Goal: Check status: Check status

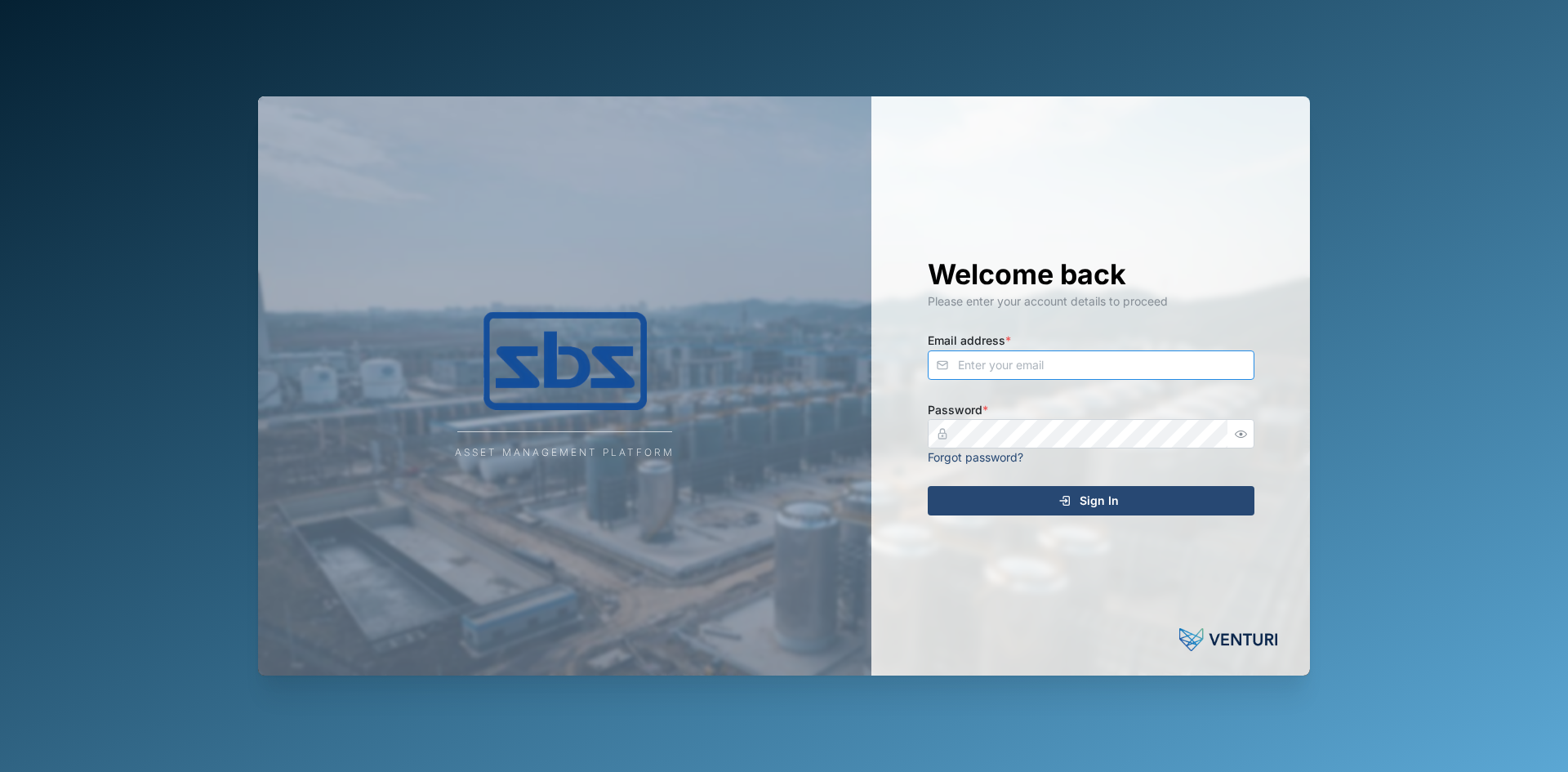
type input "[PERSON_NAME][EMAIL_ADDRESS][DOMAIN_NAME]"
click at [1175, 496] on div "Sign In" at bounding box center [1089, 500] width 301 height 28
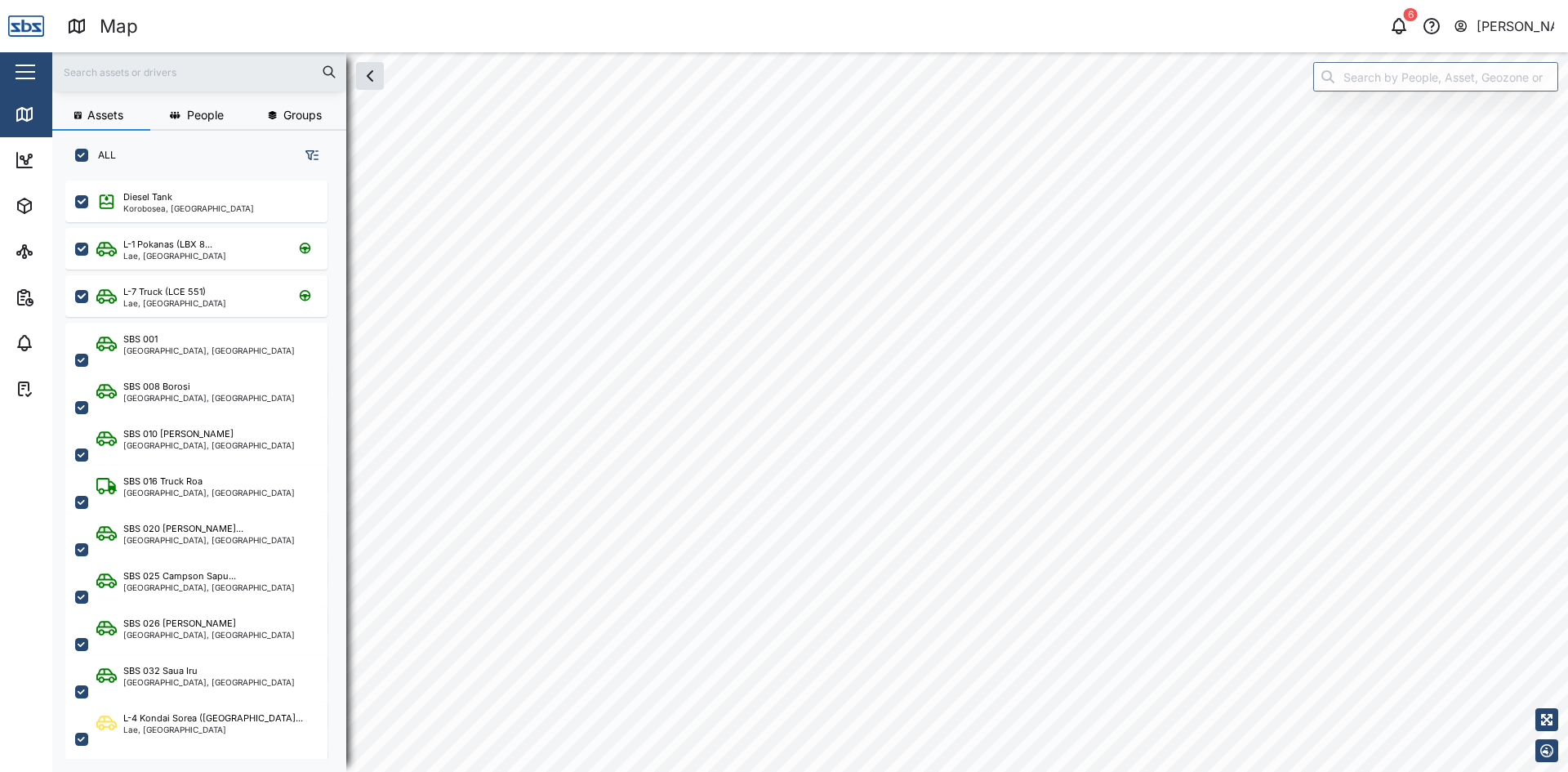
scroll to position [571, 255]
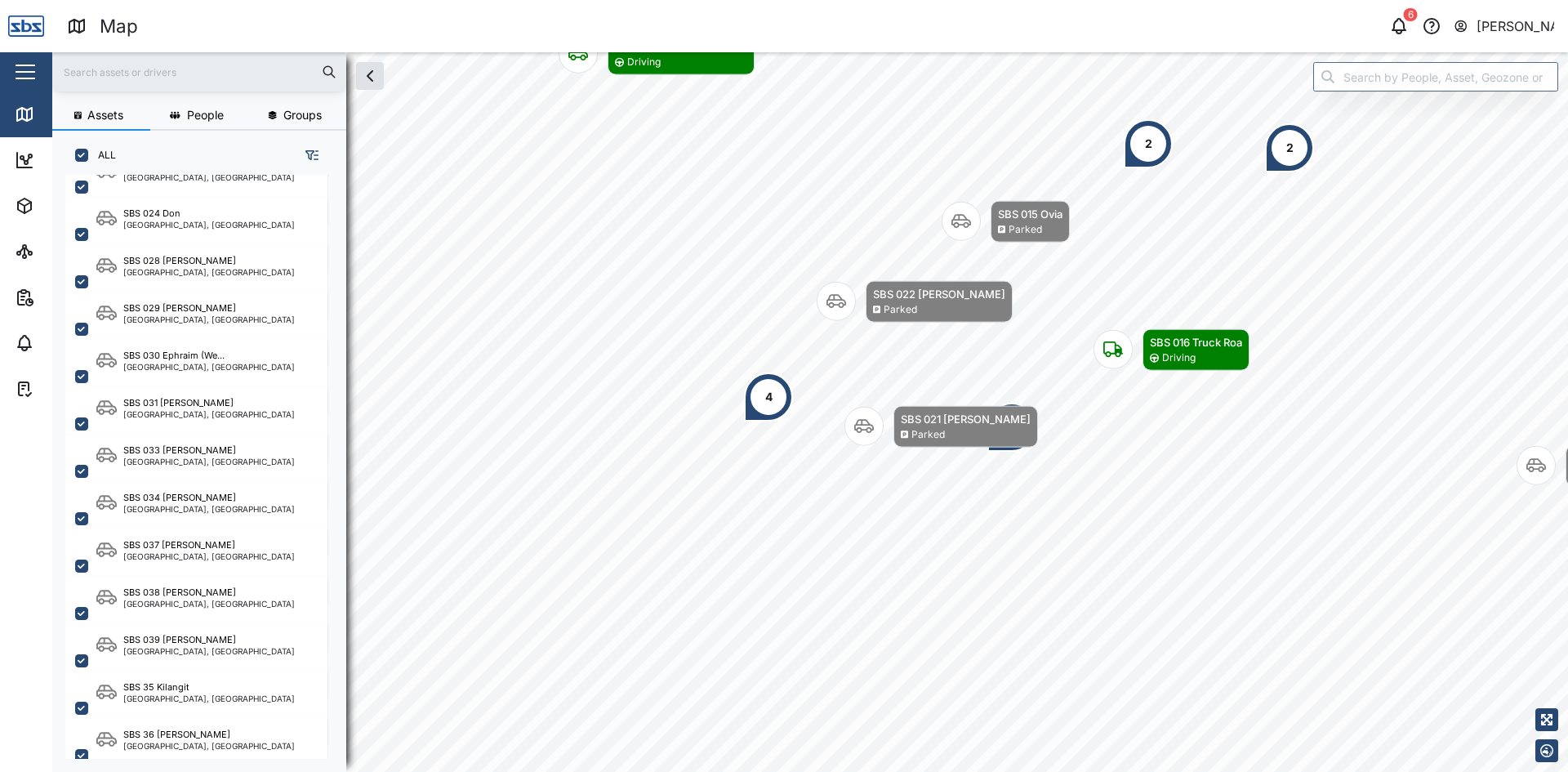
scroll to position [1595, 0]
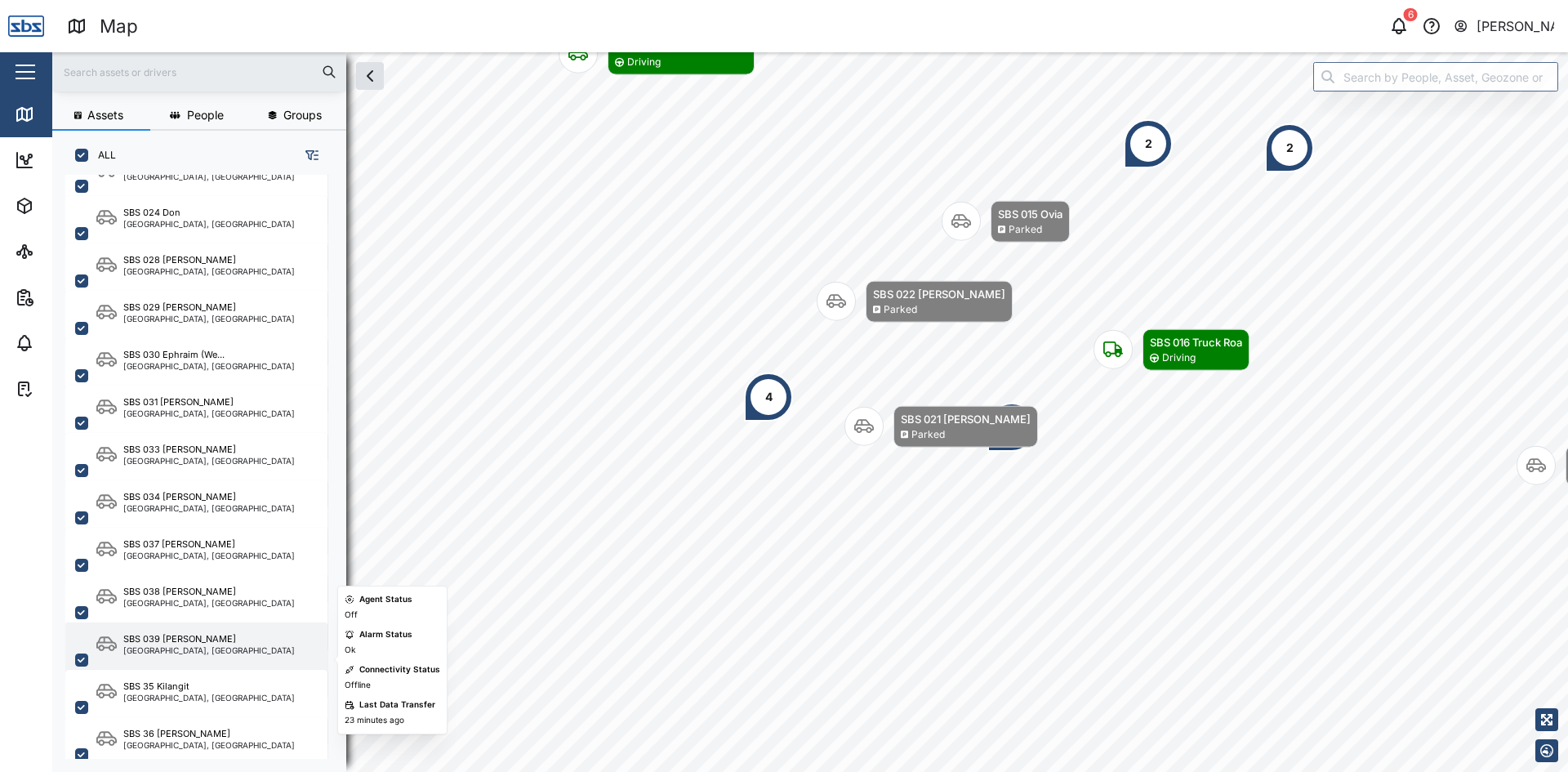
click at [194, 642] on div "SBS 039 [PERSON_NAME]" at bounding box center [208, 638] width 171 height 14
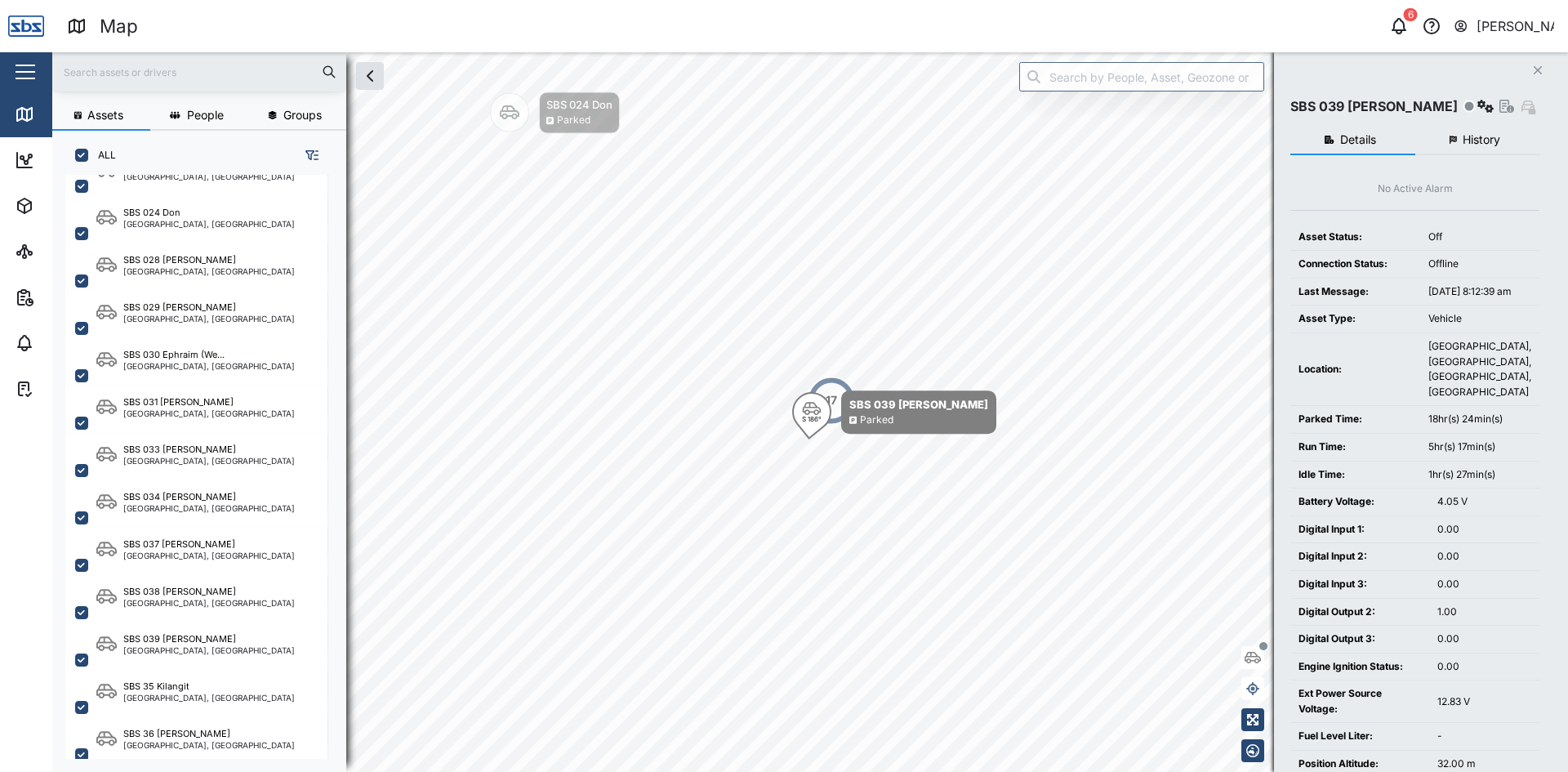
click at [1464, 145] on span "History" at bounding box center [1481, 139] width 37 height 12
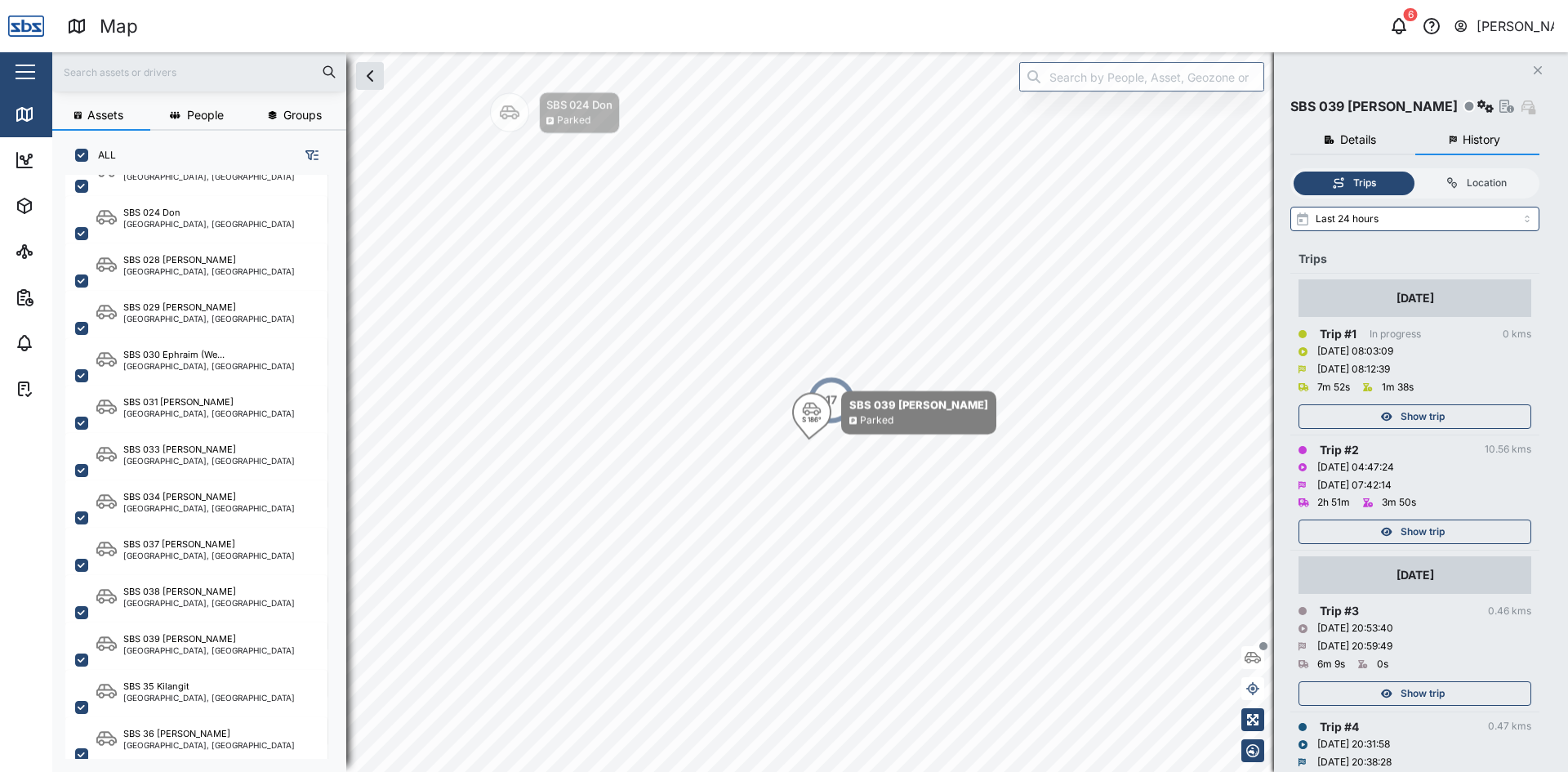
click at [1425, 531] on span "Show trip" at bounding box center [1422, 531] width 44 height 23
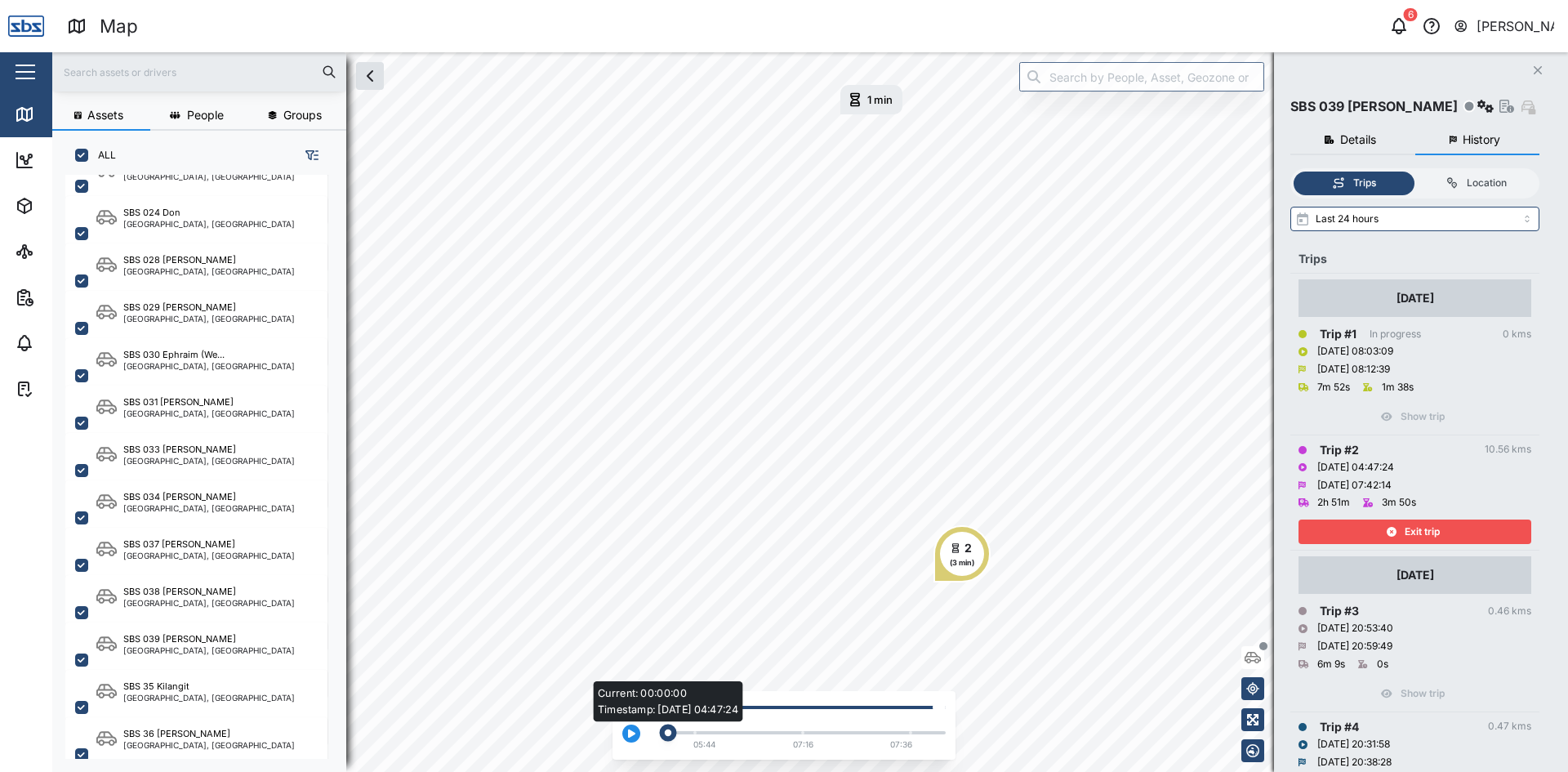
drag, startPoint x: 760, startPoint y: 731, endPoint x: 655, endPoint y: 729, distance: 105.0
click at [655, 729] on div "Current: 00:00:00 Timestamp: [DATE] 04:47:24 05:44 07:16 07:36" at bounding box center [798, 729] width 294 height 52
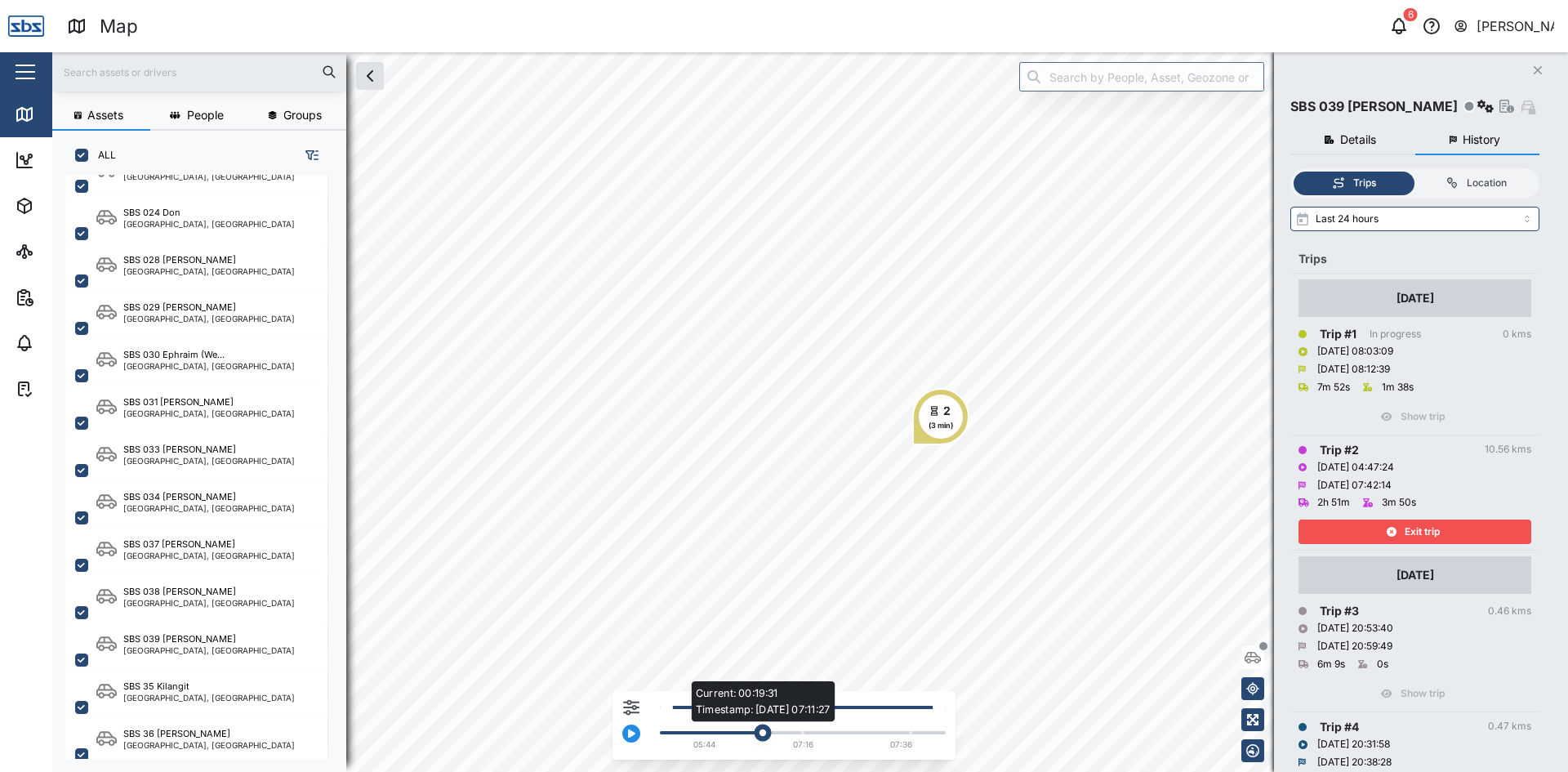
click at [760, 733] on div "Current: 00:19:31 Timestamp: [DATE] 07:11:27" at bounding box center [803, 732] width 270 height 4
click at [789, 733] on div "Current: 00:22:55 Timestamp: [DATE] 07:15:34" at bounding box center [803, 732] width 270 height 4
click at [1414, 529] on span "Exit trip" at bounding box center [1422, 531] width 35 height 23
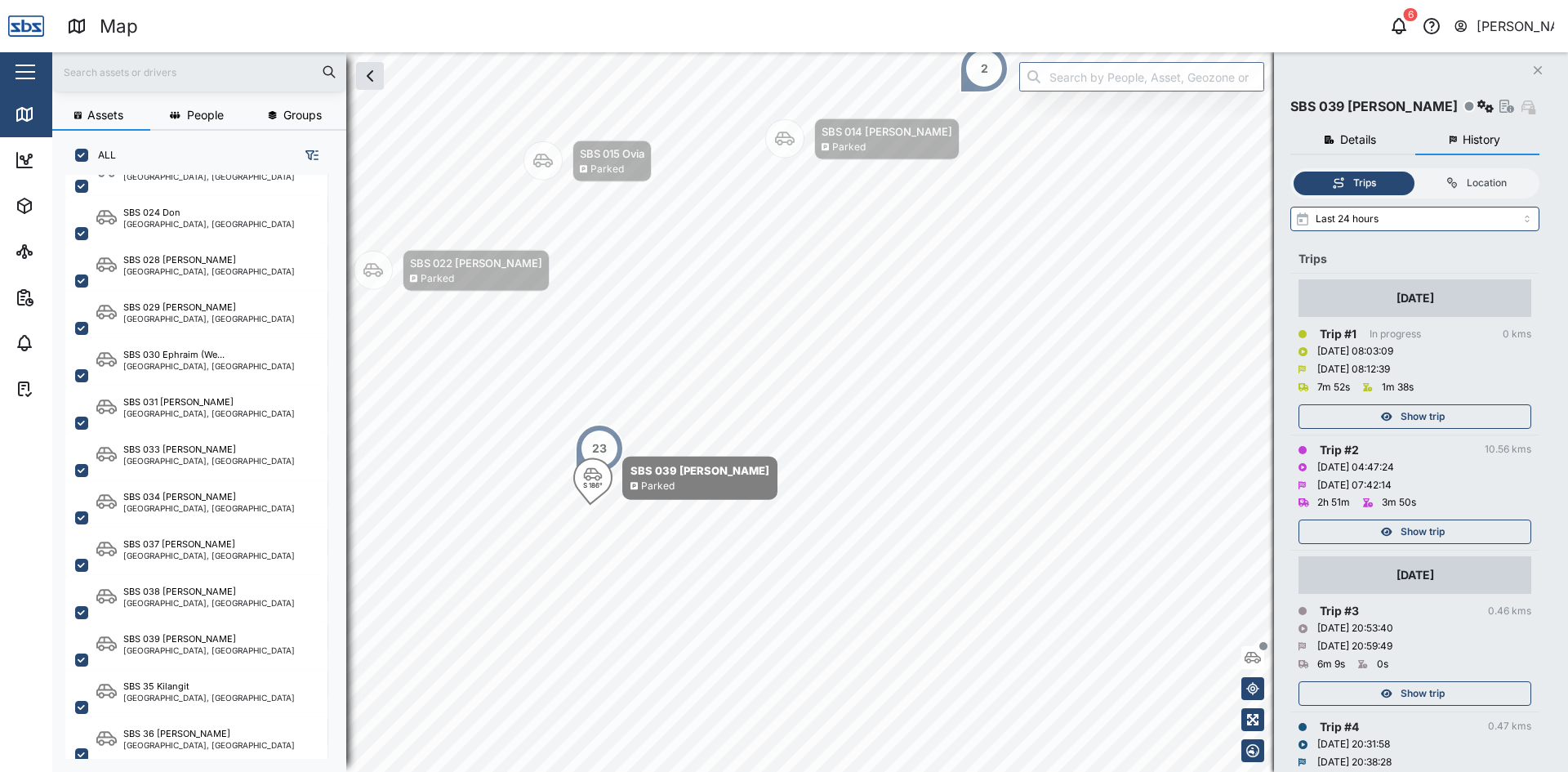
click at [1410, 416] on span "Show trip" at bounding box center [1422, 415] width 44 height 23
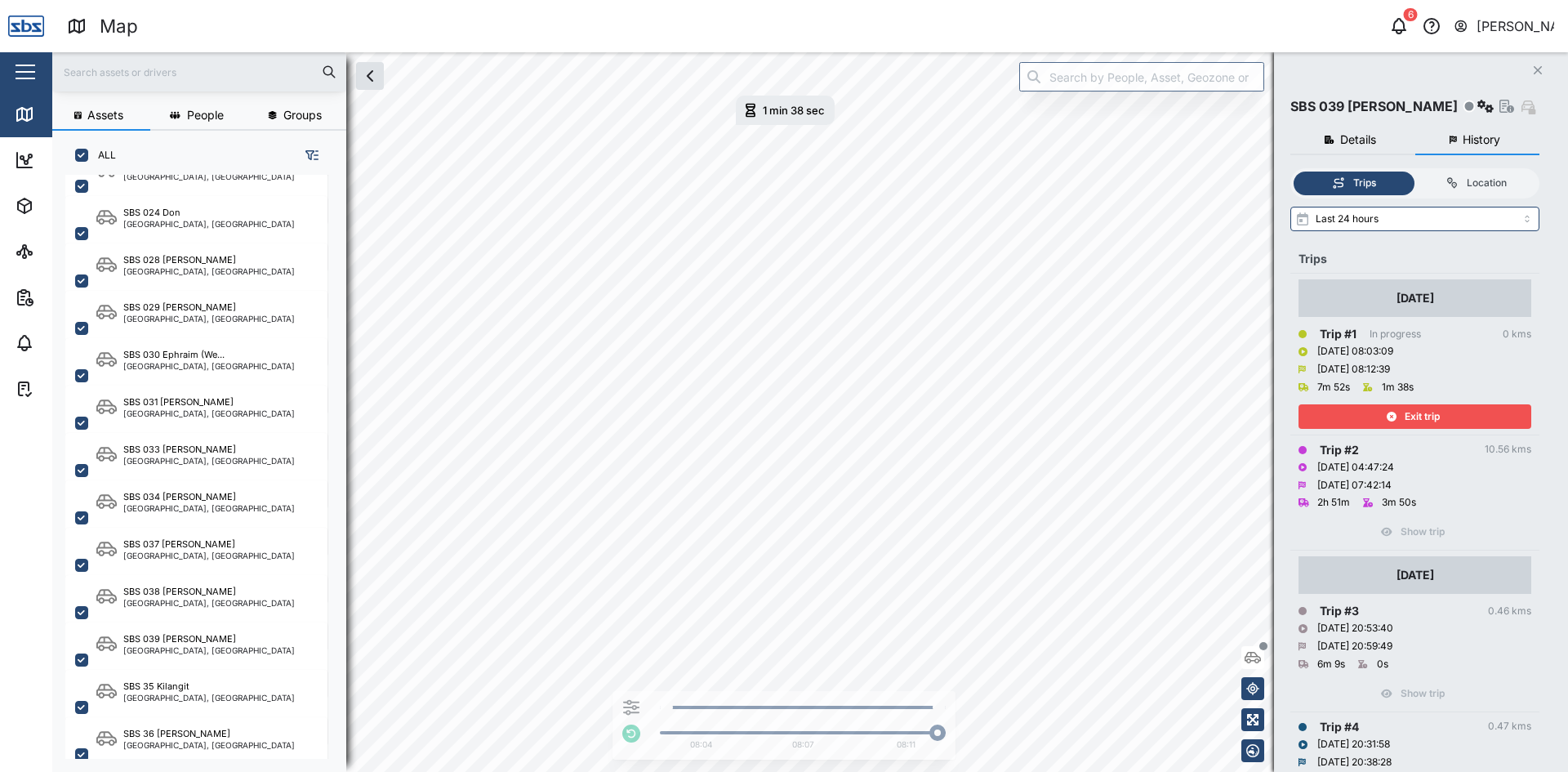
drag, startPoint x: 1437, startPoint y: 417, endPoint x: 1437, endPoint y: 439, distance: 22.0
click at [1437, 416] on span "Exit trip" at bounding box center [1422, 415] width 35 height 23
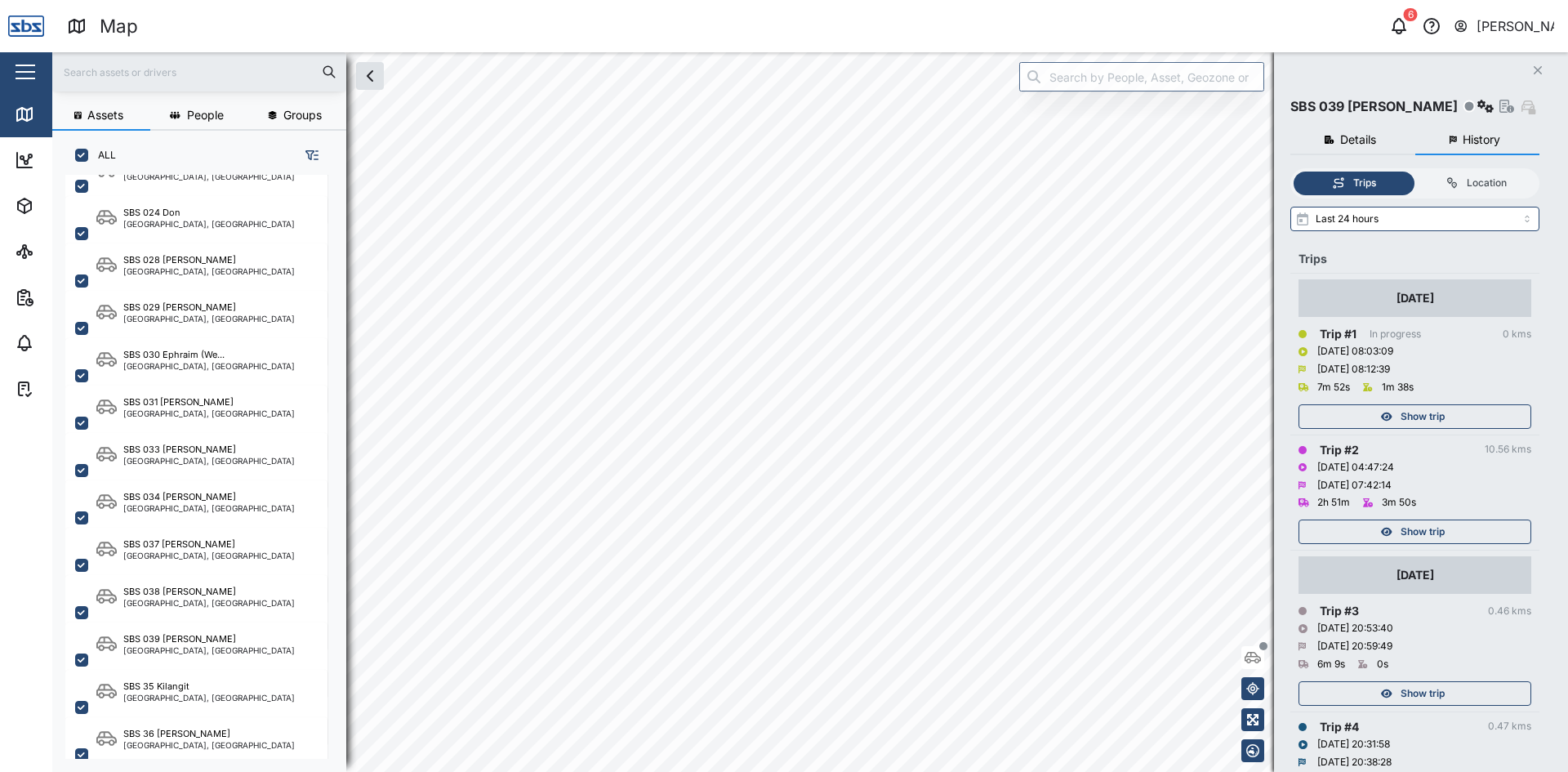
drag, startPoint x: 1429, startPoint y: 534, endPoint x: 1393, endPoint y: 536, distance: 36.1
click at [1429, 533] on span "Show trip" at bounding box center [1422, 531] width 44 height 23
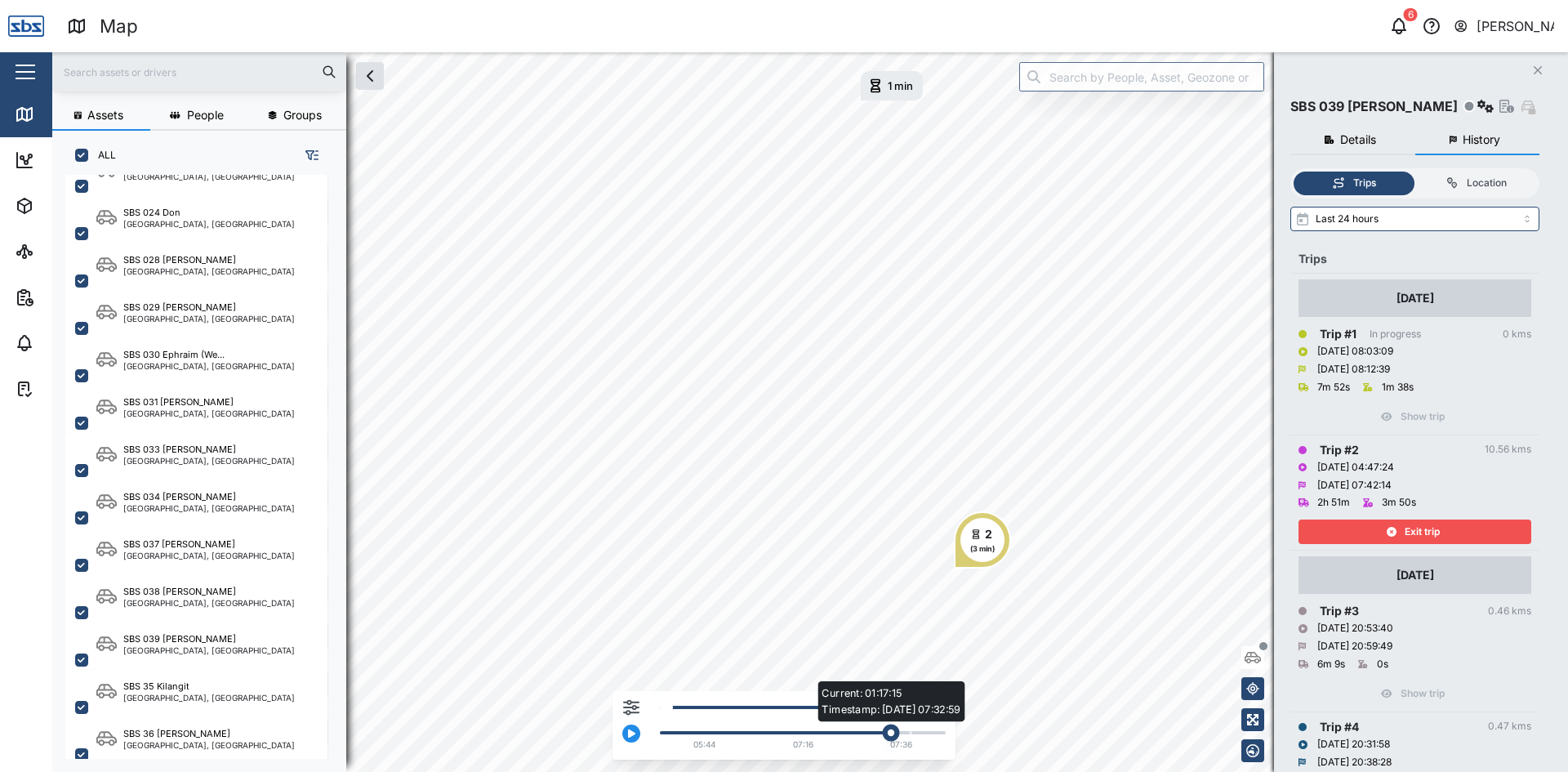
drag, startPoint x: 689, startPoint y: 731, endPoint x: 890, endPoint y: 736, distance: 201.1
click at [895, 737] on div "Current: 01:17:15 Timestamp: [DATE] 07:32:59" at bounding box center [890, 732] width 17 height 17
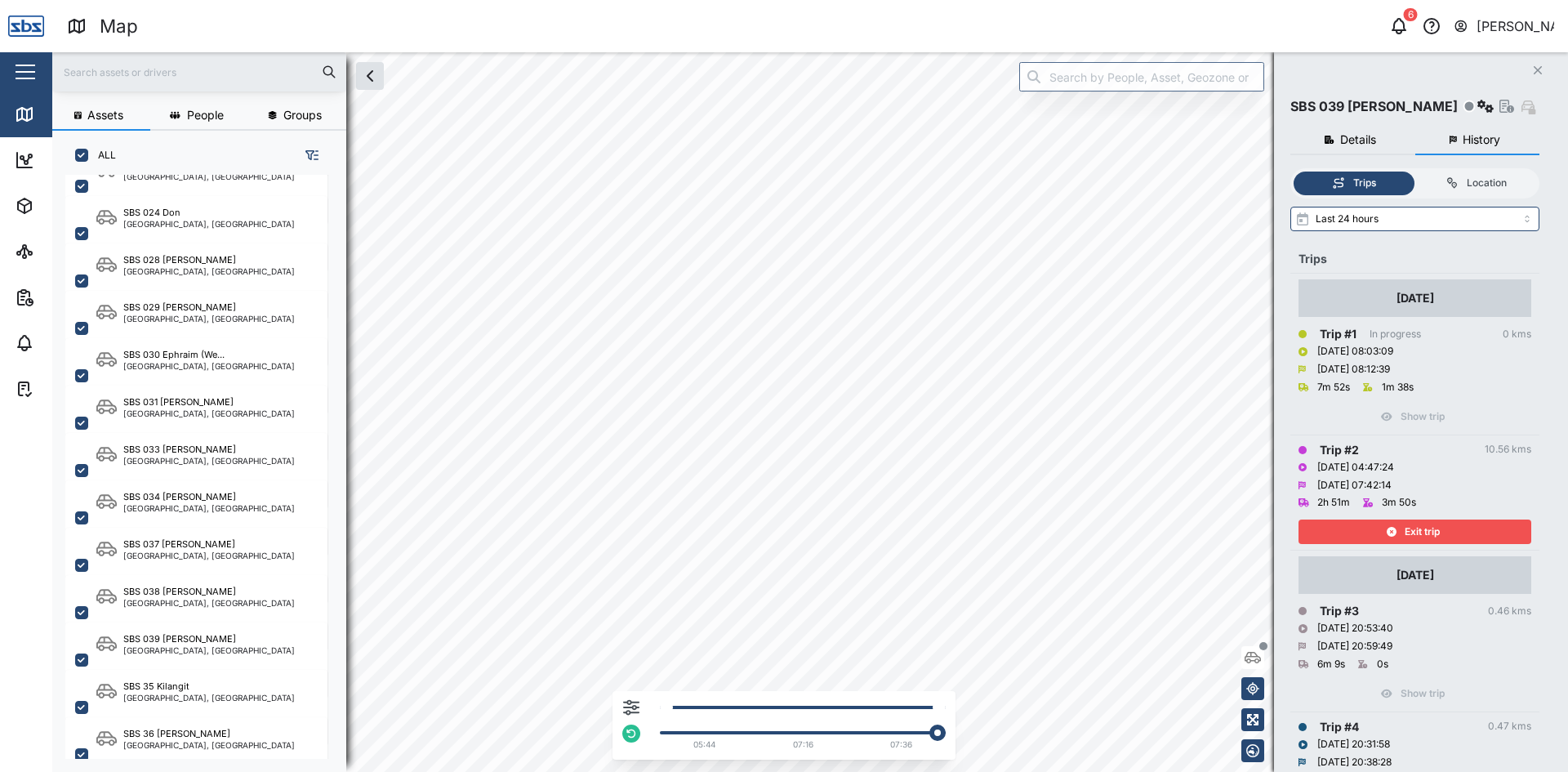
click at [905, 737] on div "05:44 07:16 07:36" at bounding box center [798, 729] width 294 height 52
click at [905, 734] on div "Current: 02:54:50 Timestamp: [DATE] 07:42:14" at bounding box center [803, 732] width 286 height 6
click at [1437, 529] on span "Exit trip" at bounding box center [1422, 531] width 35 height 23
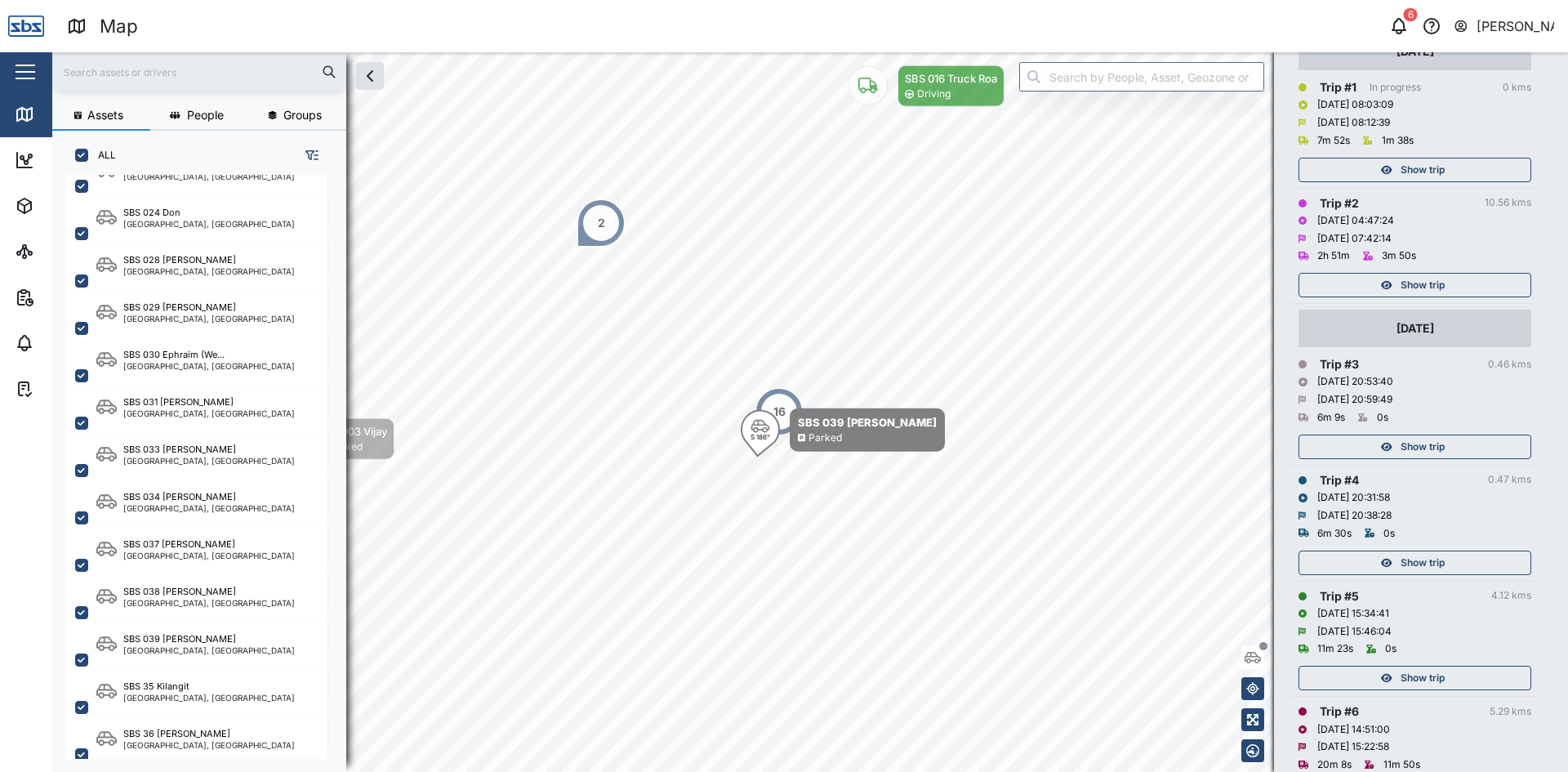
scroll to position [327, 0]
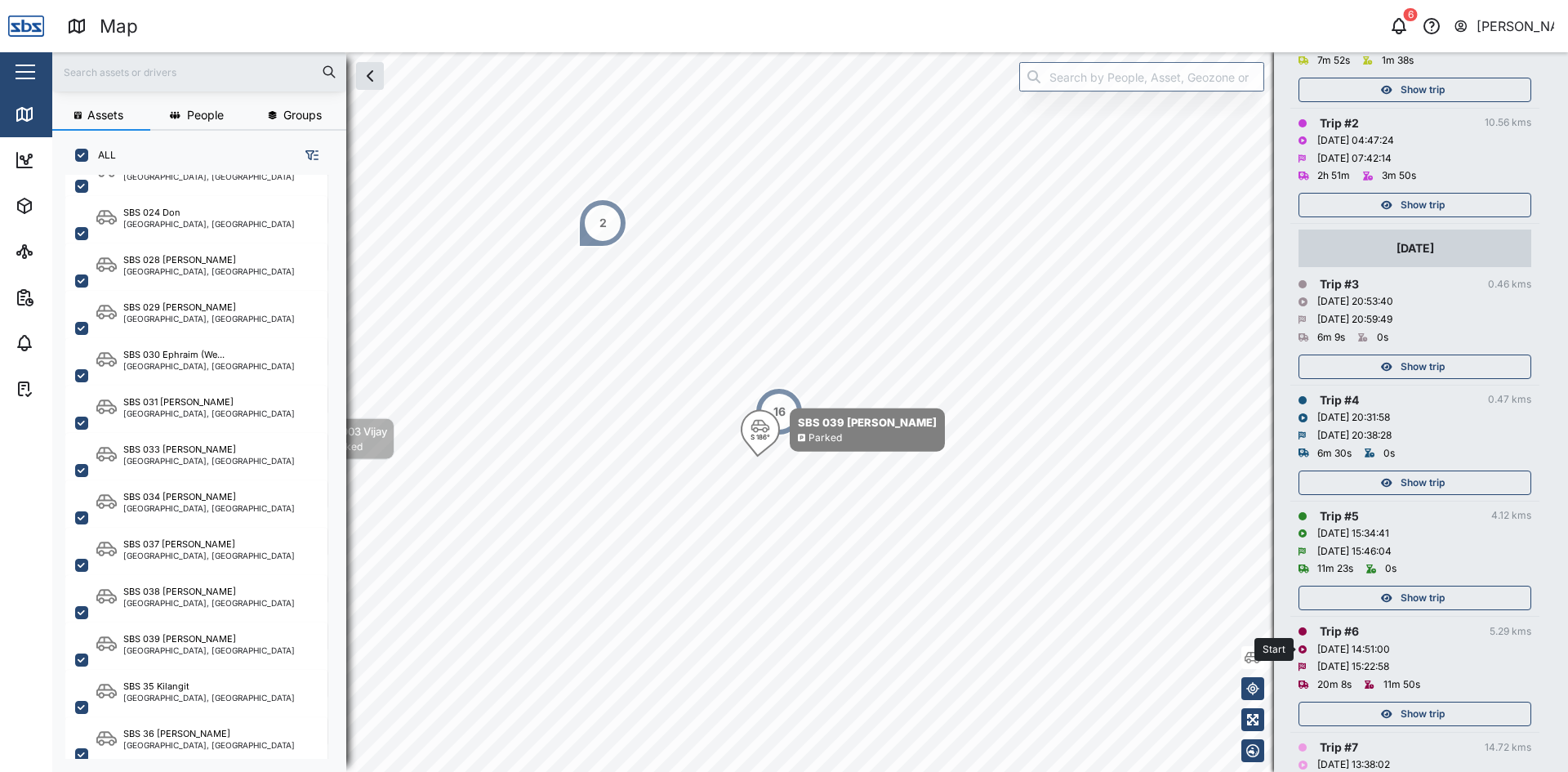
drag, startPoint x: 1490, startPoint y: 644, endPoint x: 1448, endPoint y: 651, distance: 42.6
click at [1448, 651] on div "Trip # 6 5.29 kms [DATE] 14:51:00 [DATE] 15:22:58 20m 8s 11m 50s Show trip" at bounding box center [1414, 673] width 233 height 104
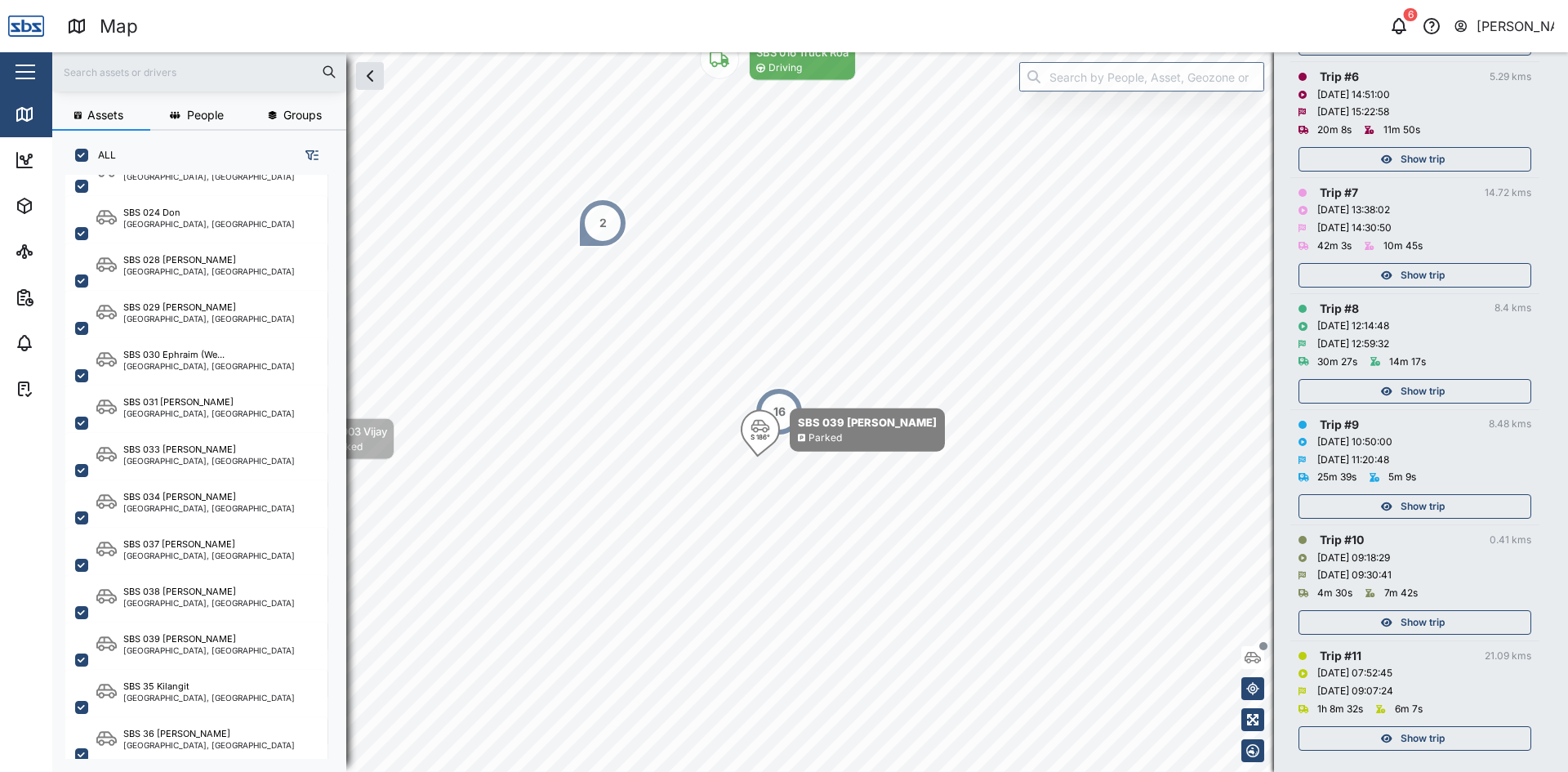
scroll to position [898, 0]
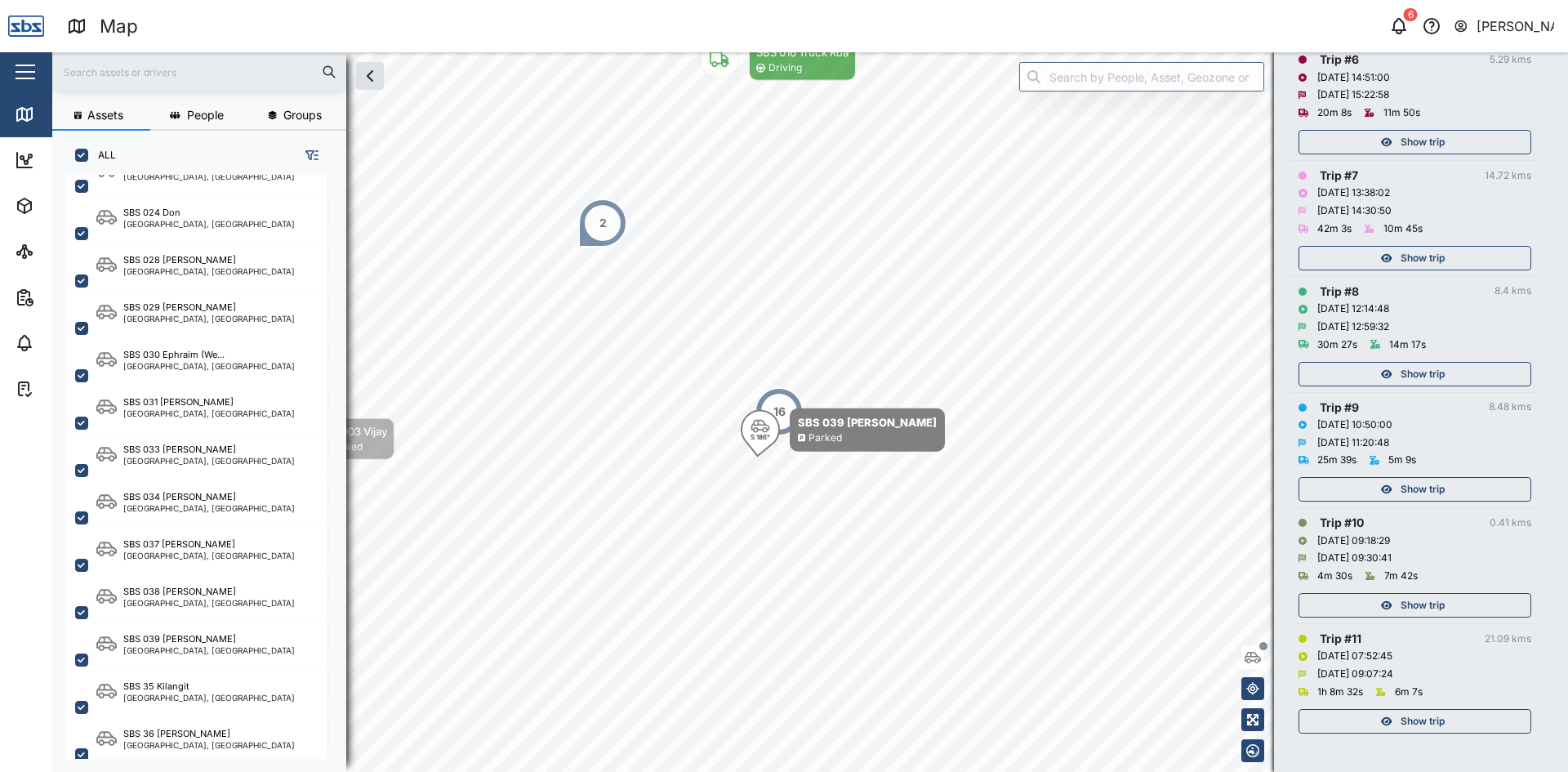
click at [1416, 721] on span "Show trip" at bounding box center [1422, 720] width 44 height 23
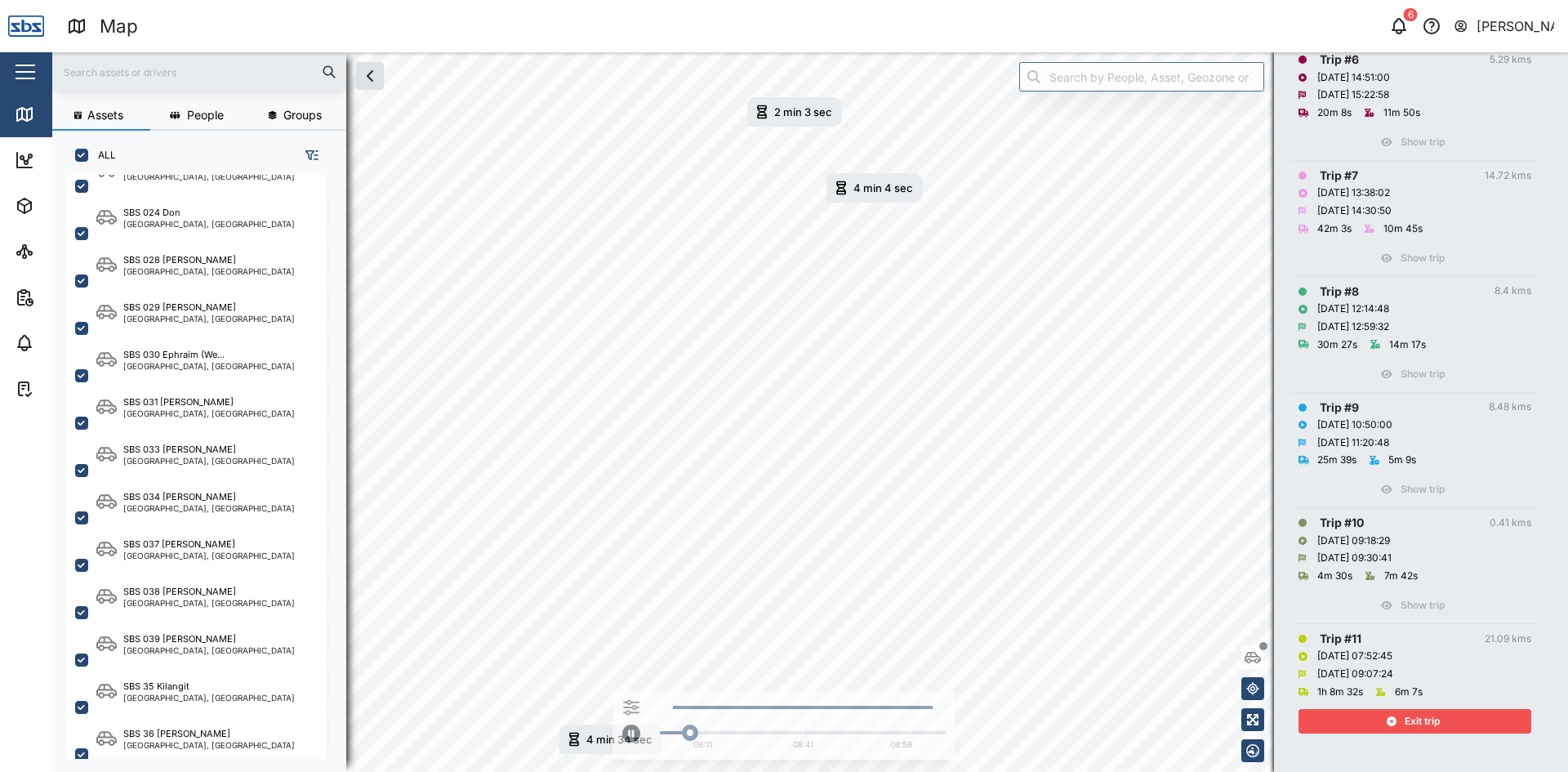
click at [1480, 720] on div "Exit trip" at bounding box center [1412, 720] width 213 height 23
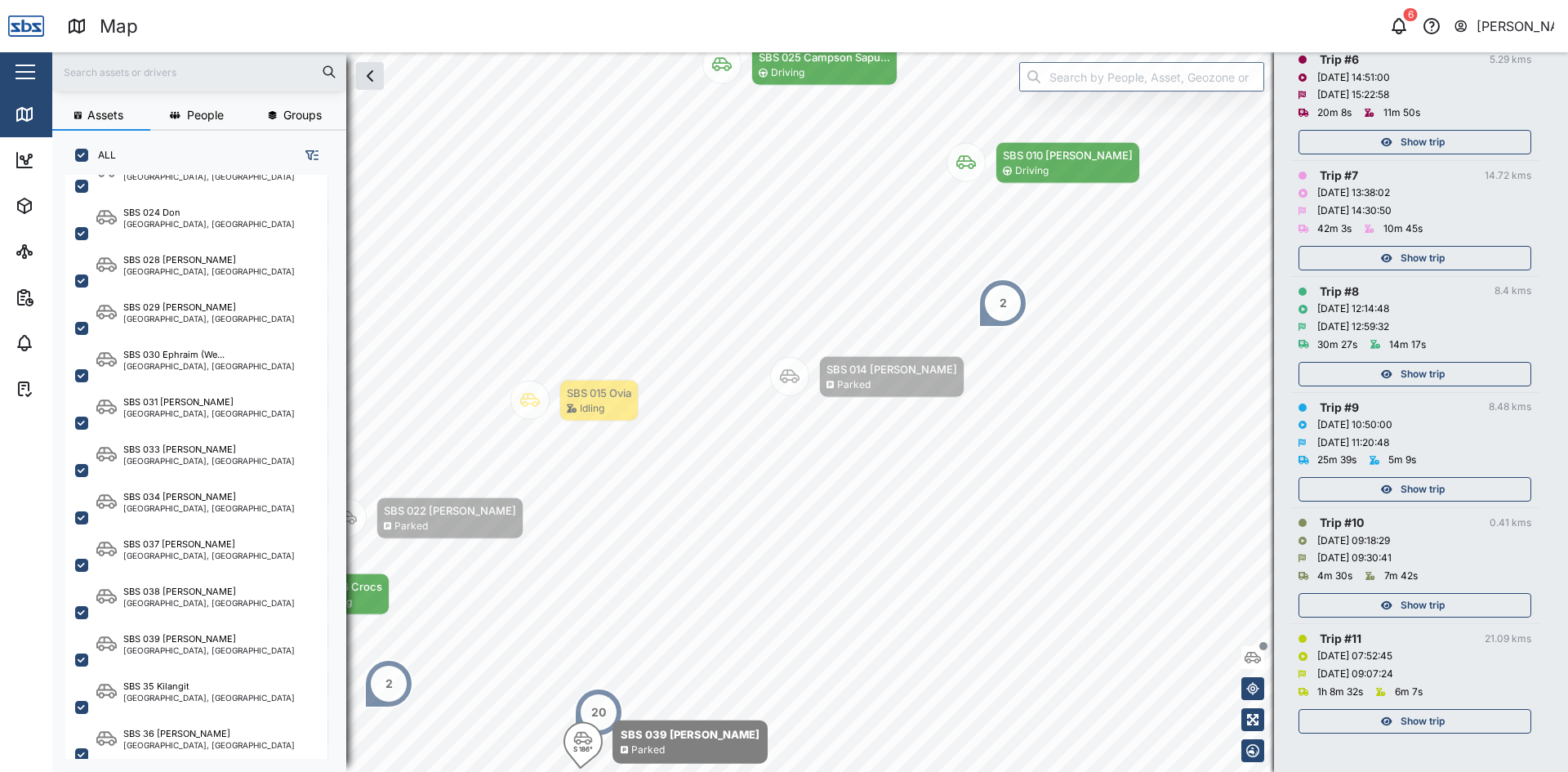
click at [1470, 717] on div "Show trip" at bounding box center [1412, 720] width 213 height 23
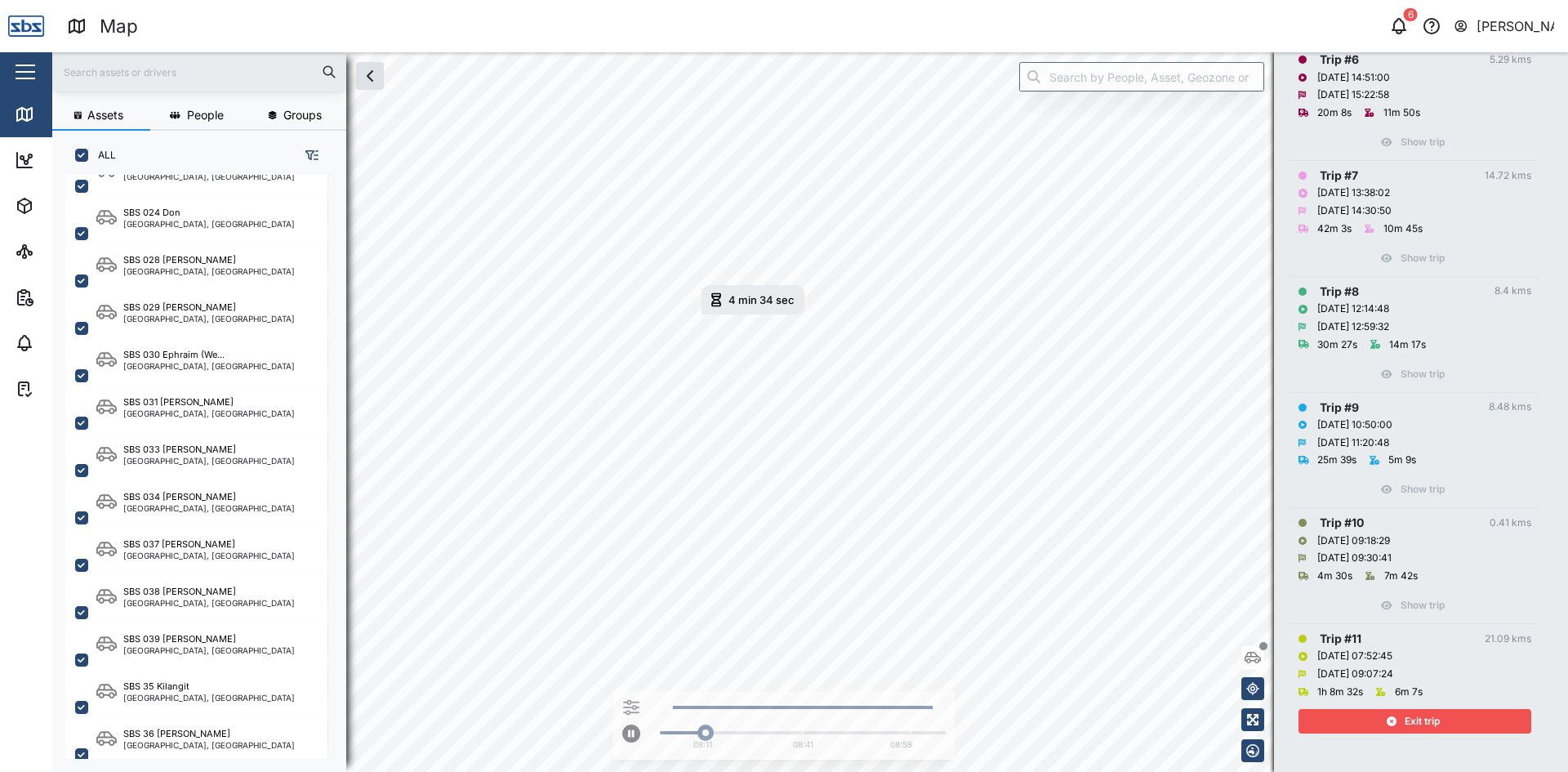
click at [1364, 720] on div "Exit trip" at bounding box center [1412, 720] width 213 height 23
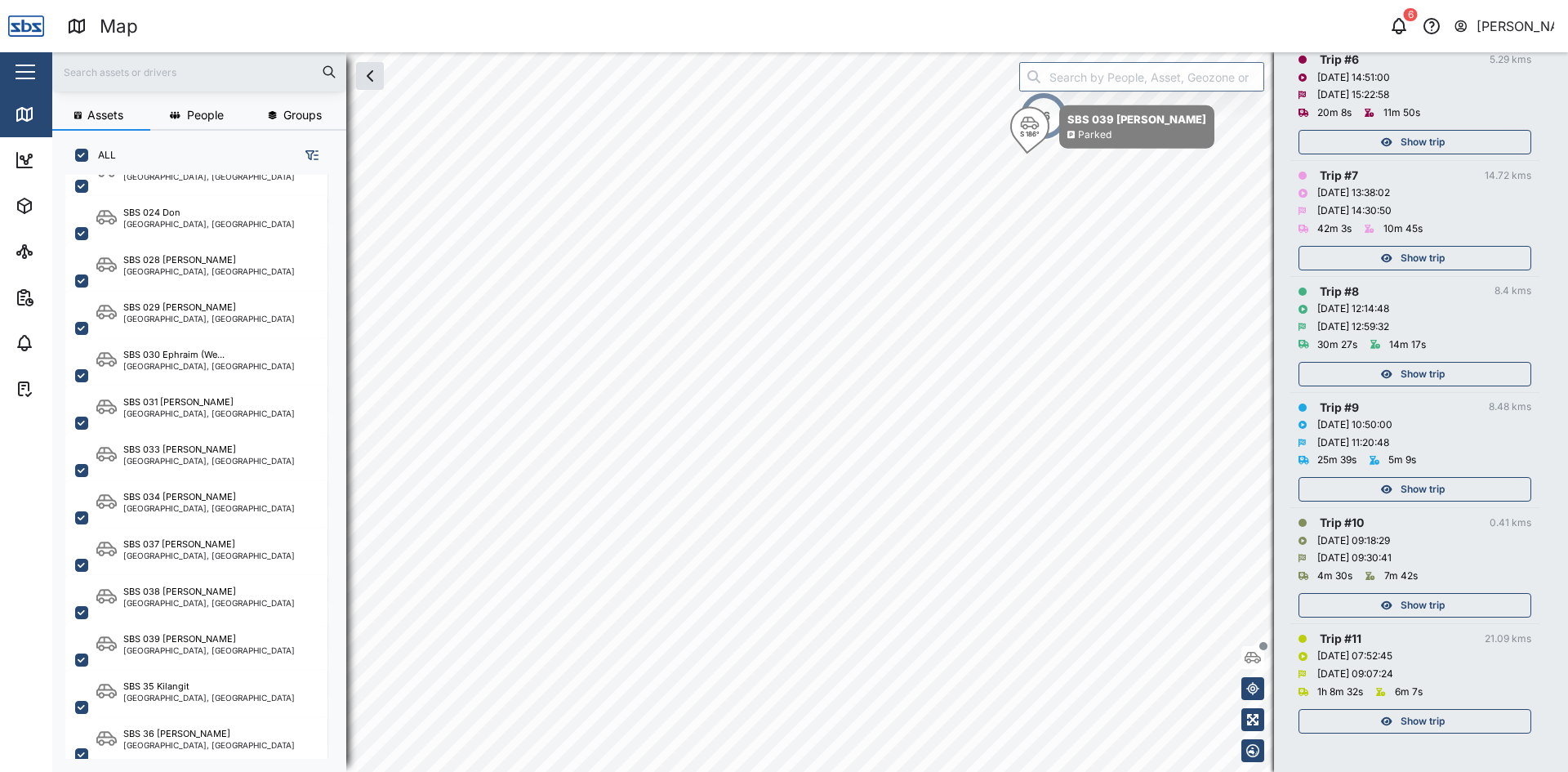
click at [1407, 605] on span "Show trip" at bounding box center [1422, 605] width 44 height 23
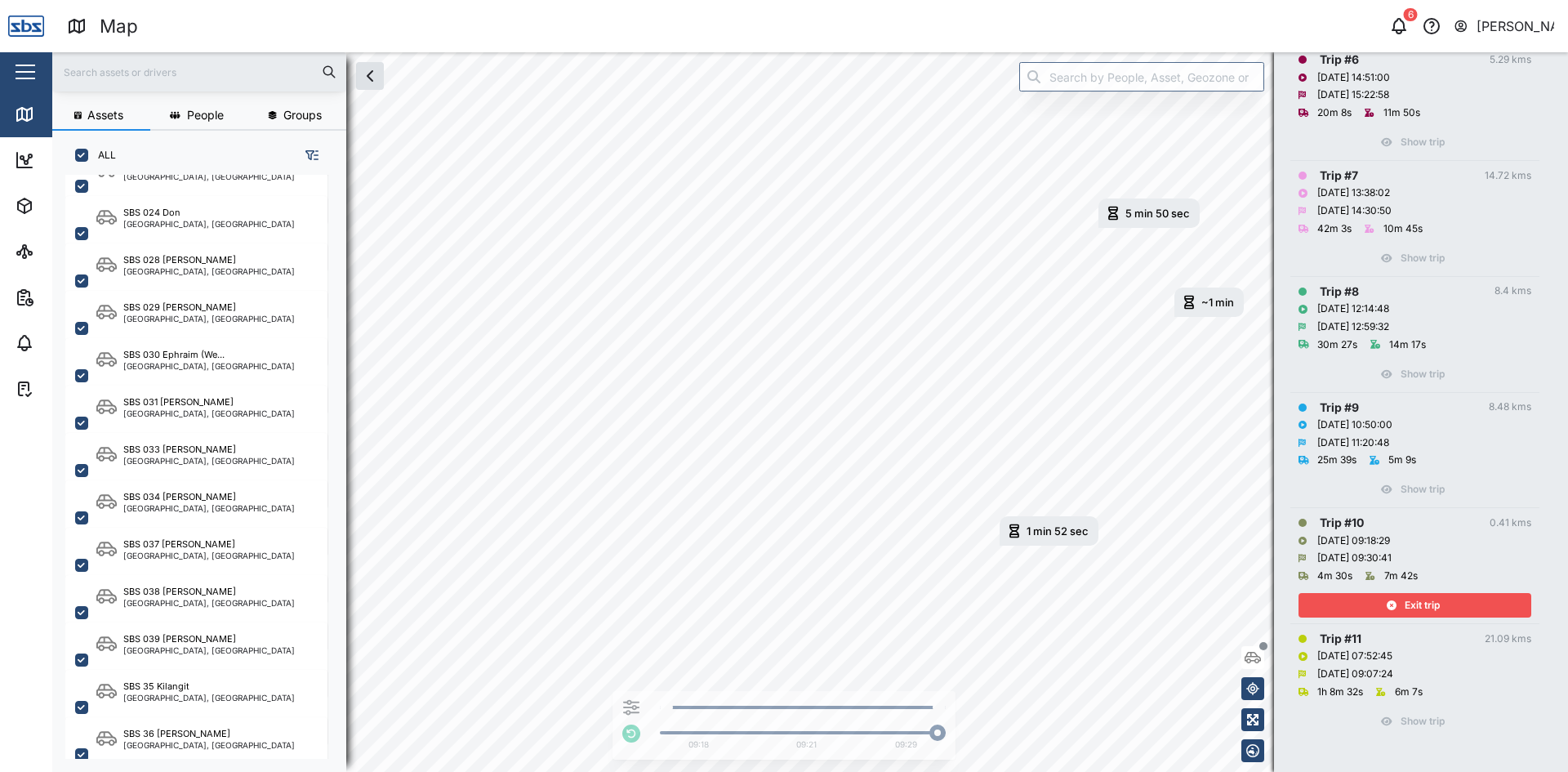
drag, startPoint x: 1432, startPoint y: 608, endPoint x: 1429, endPoint y: 571, distance: 37.1
click at [1432, 606] on span "Exit trip" at bounding box center [1422, 605] width 35 height 23
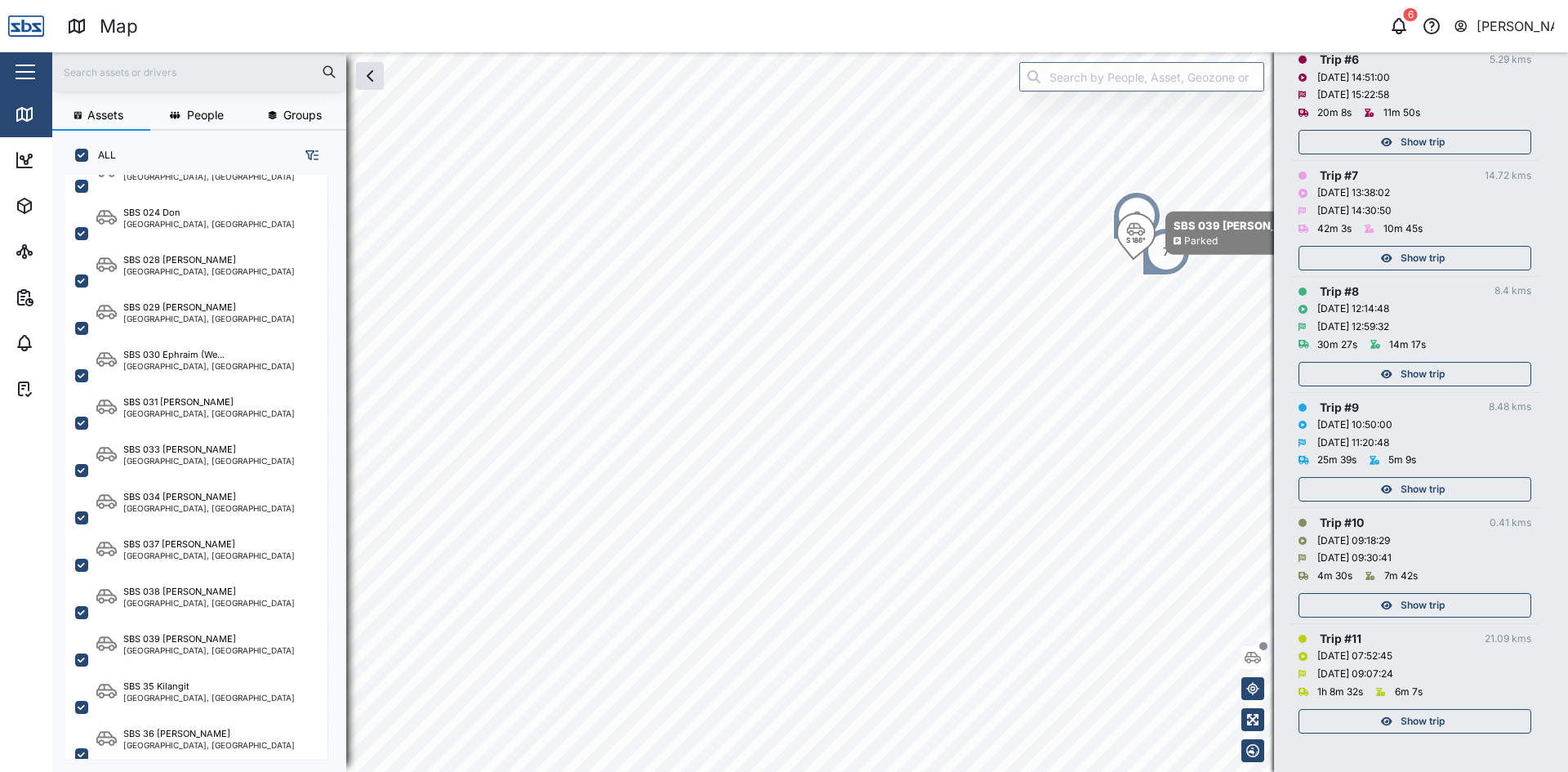
click at [1427, 487] on span "Show trip" at bounding box center [1422, 489] width 44 height 23
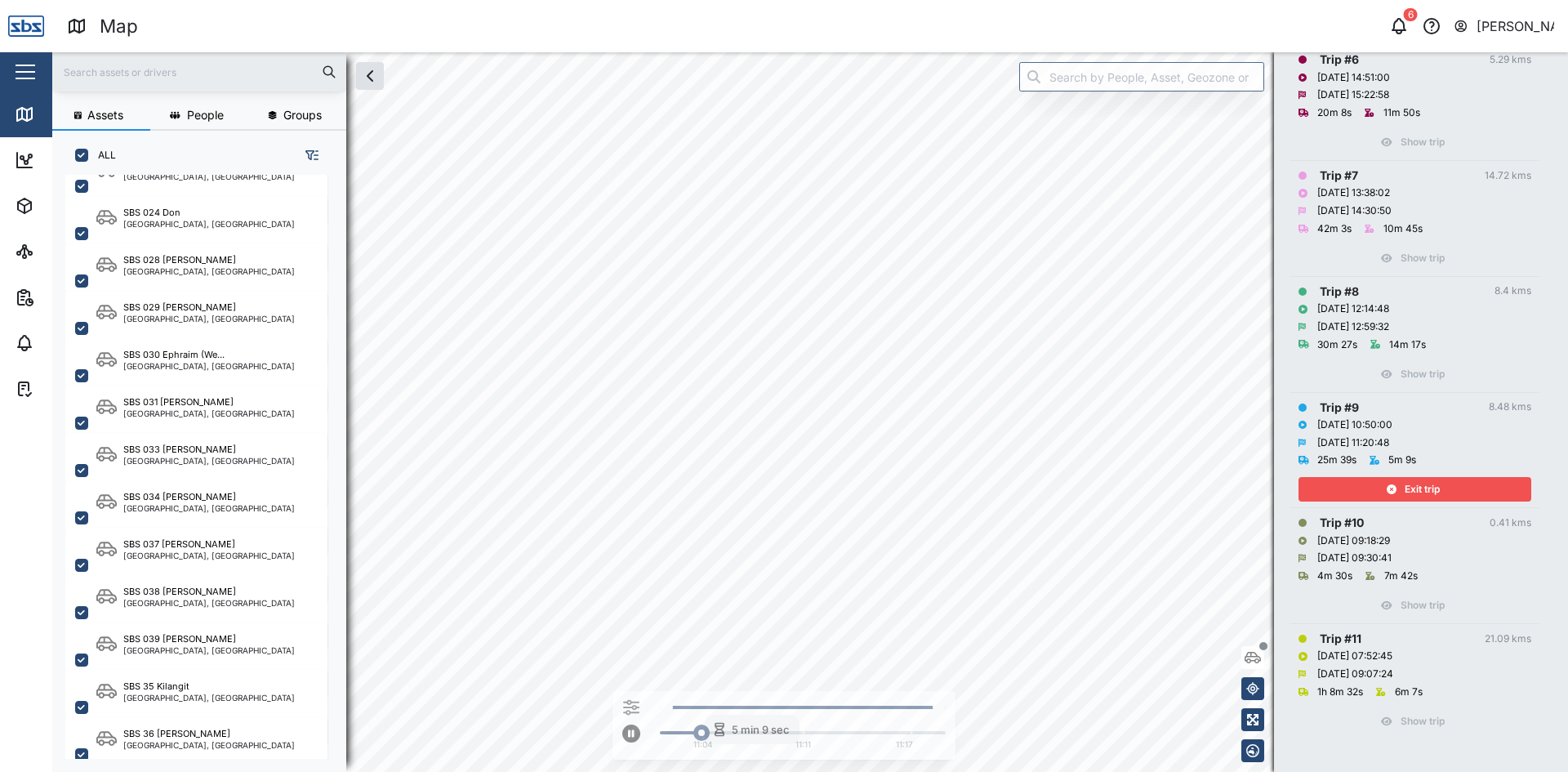
click at [1415, 489] on span "Exit trip" at bounding box center [1422, 489] width 35 height 23
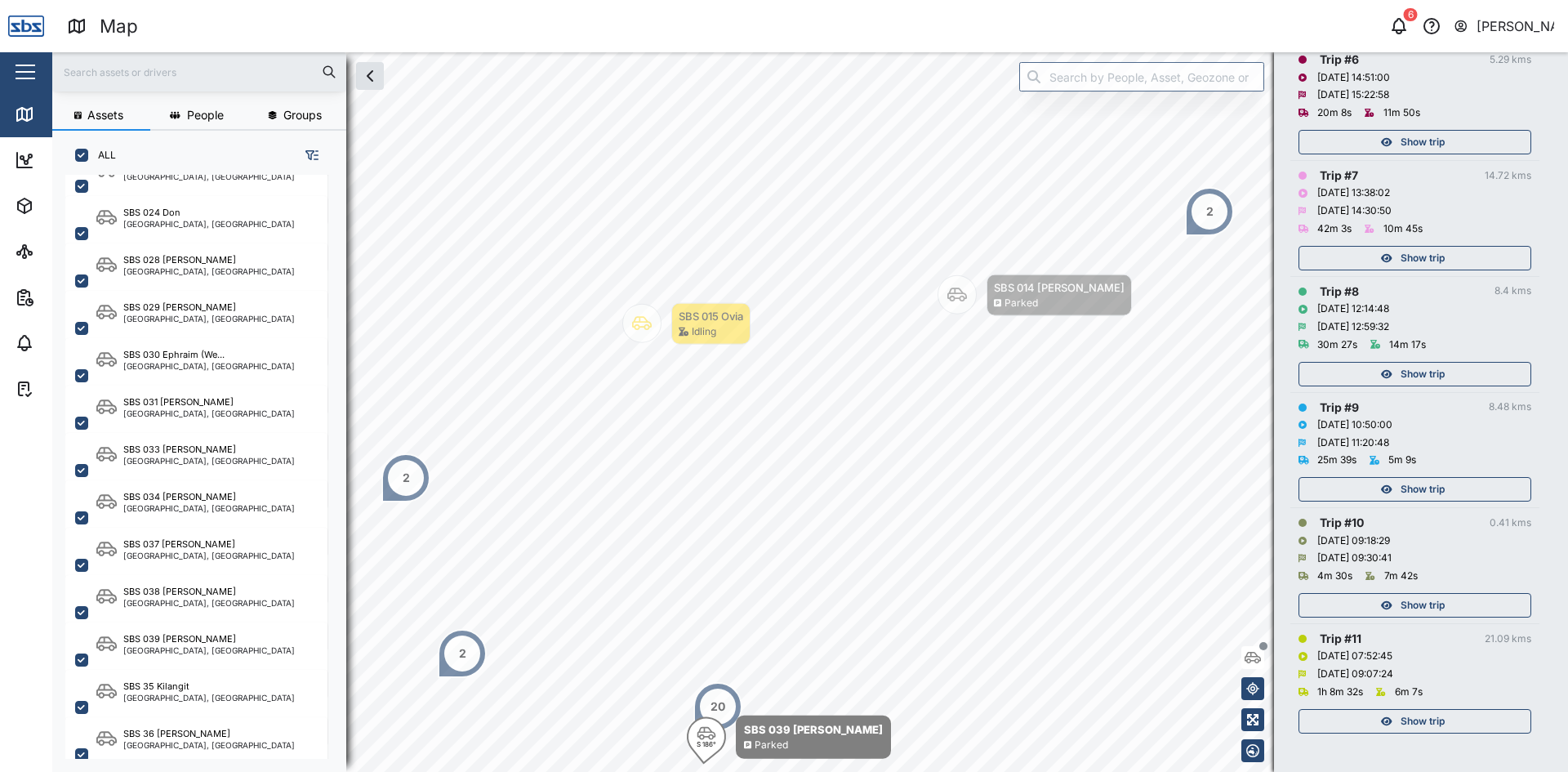
click at [1464, 379] on div "Show trip" at bounding box center [1412, 374] width 213 height 23
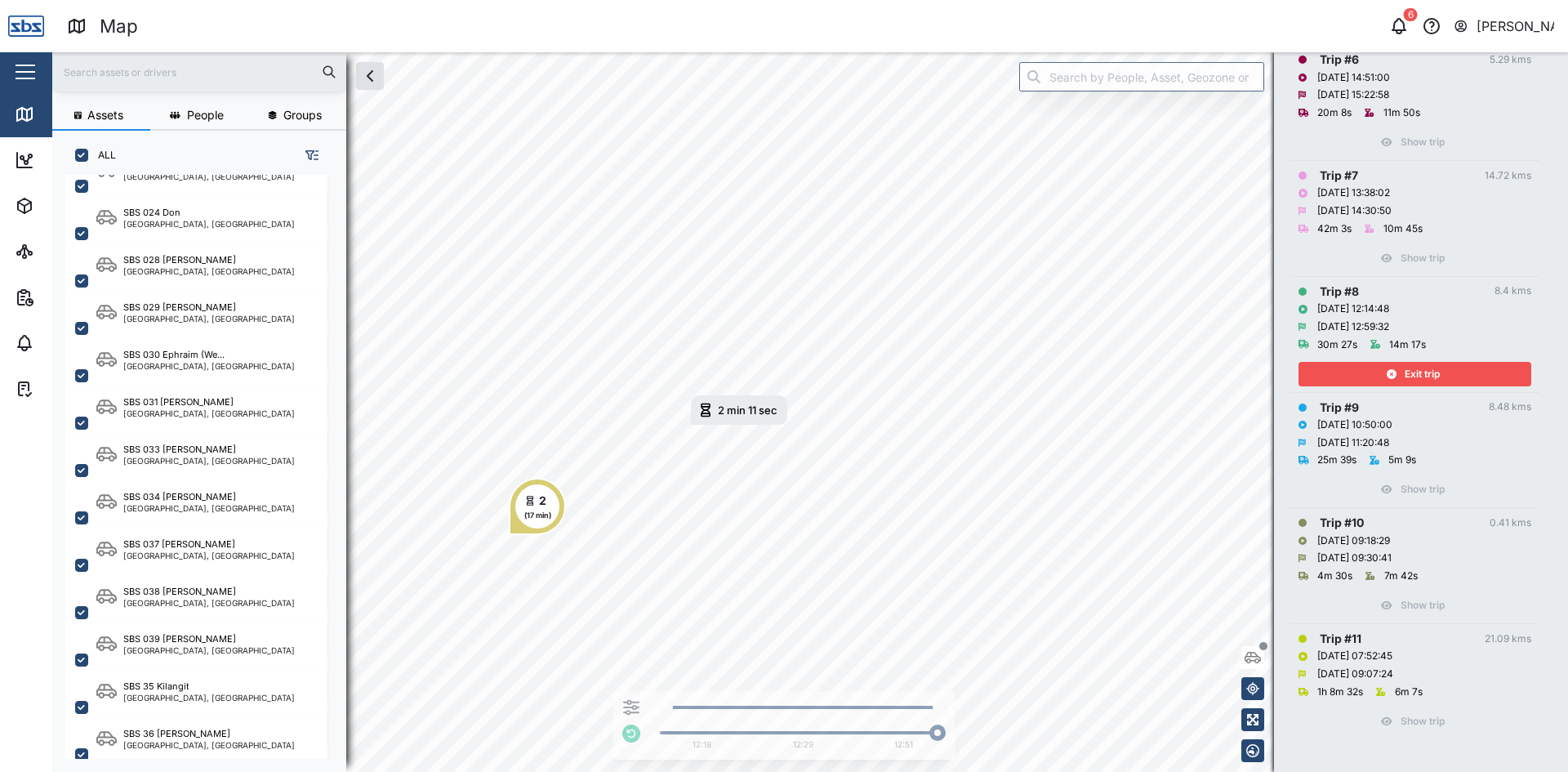
drag, startPoint x: 1448, startPoint y: 369, endPoint x: 1443, endPoint y: 333, distance: 36.3
click at [1448, 368] on div "Exit trip" at bounding box center [1412, 374] width 213 height 23
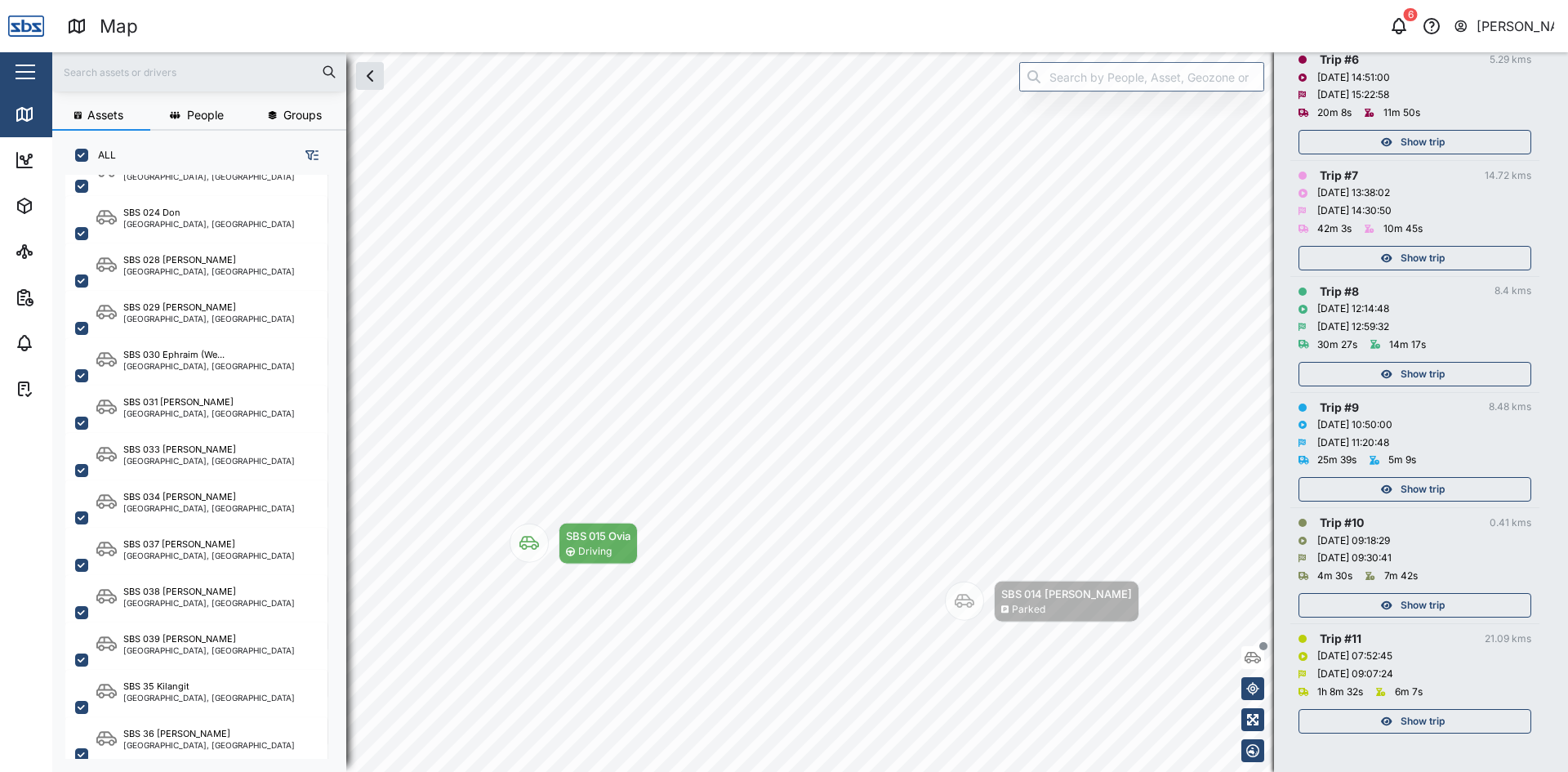
click at [1439, 254] on span "Show trip" at bounding box center [1422, 257] width 44 height 23
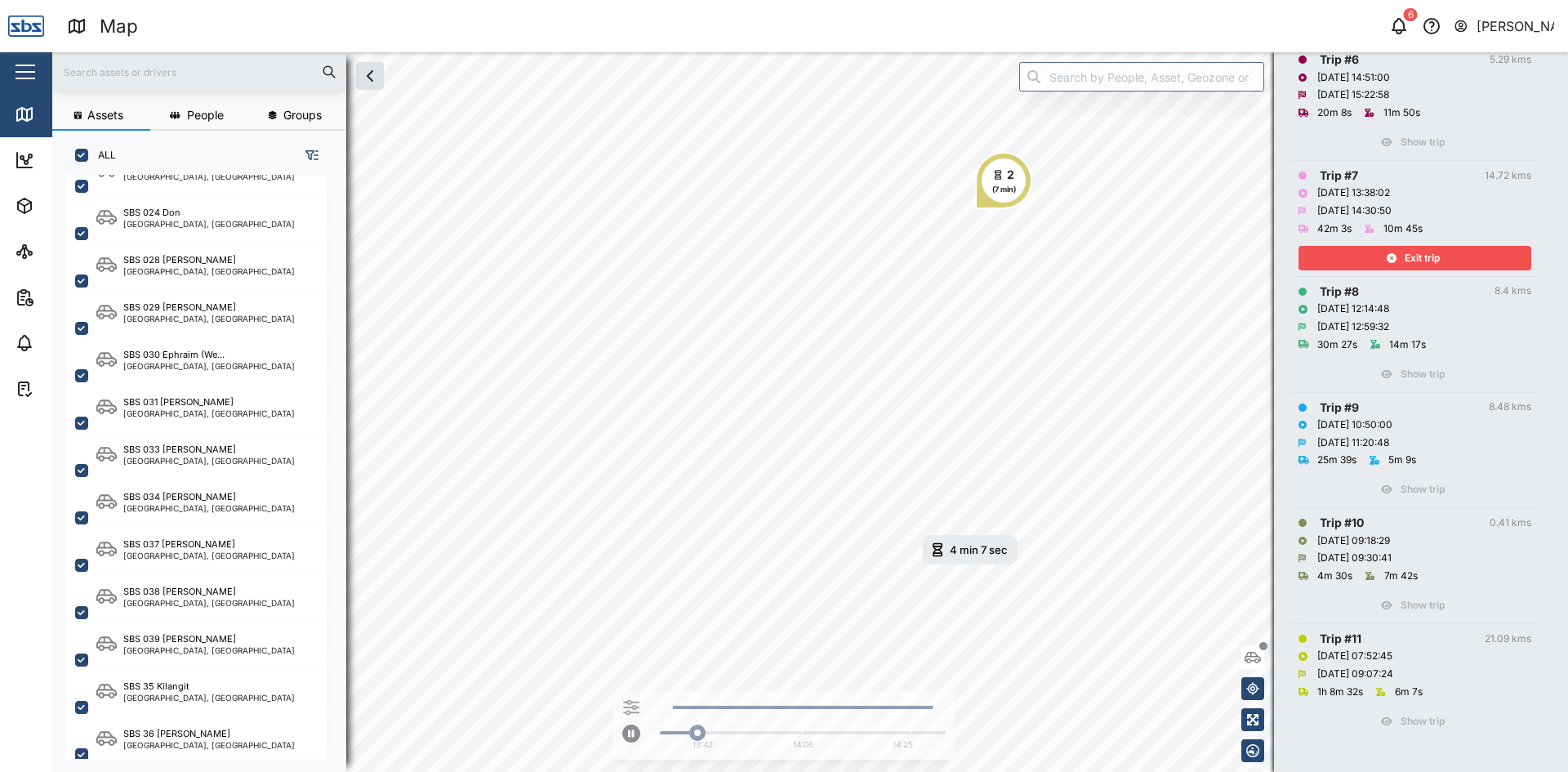
click at [1409, 259] on span "Exit trip" at bounding box center [1422, 257] width 35 height 23
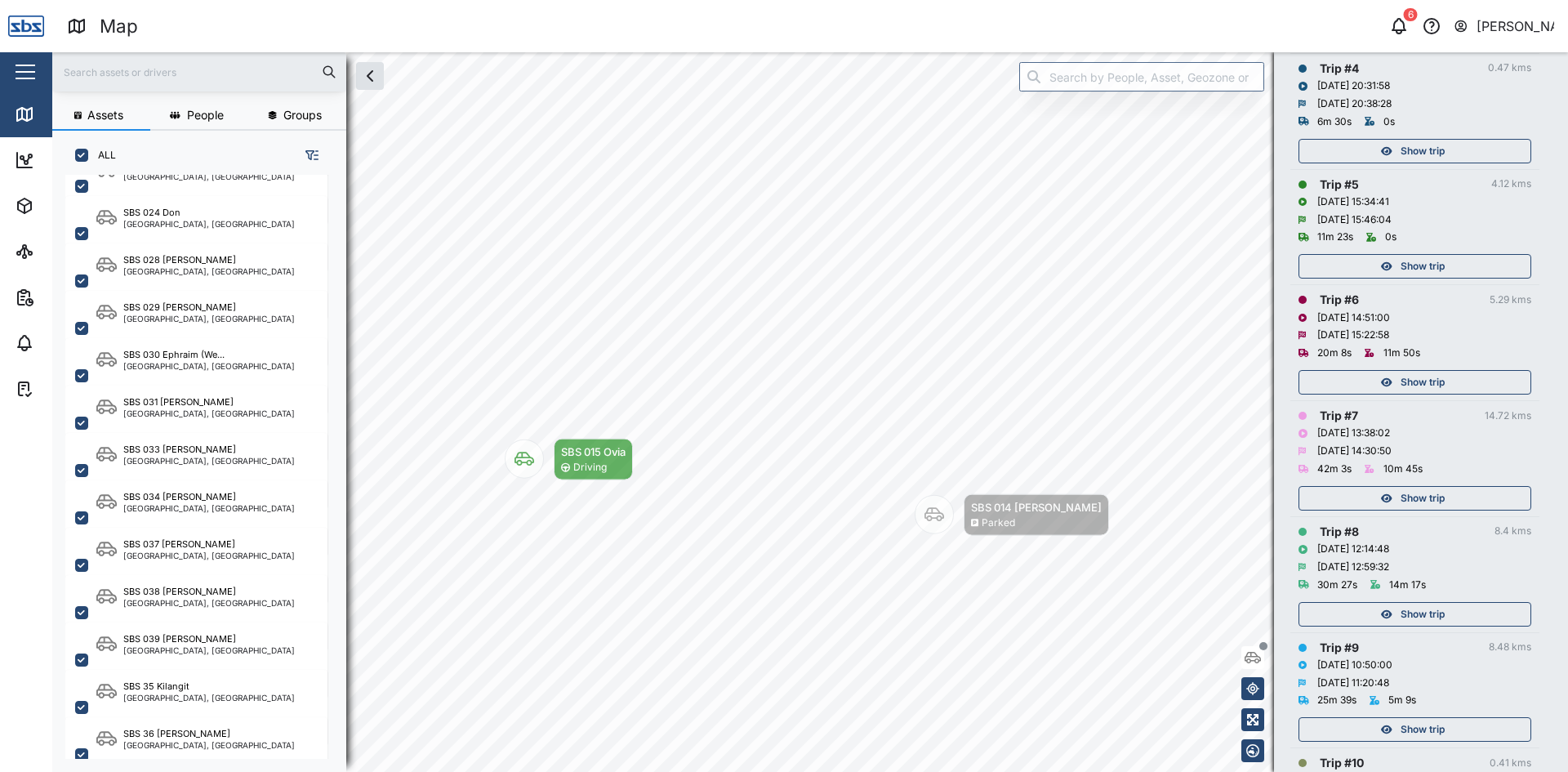
scroll to position [653, 0]
click at [1428, 394] on span "Show trip" at bounding box center [1422, 386] width 44 height 23
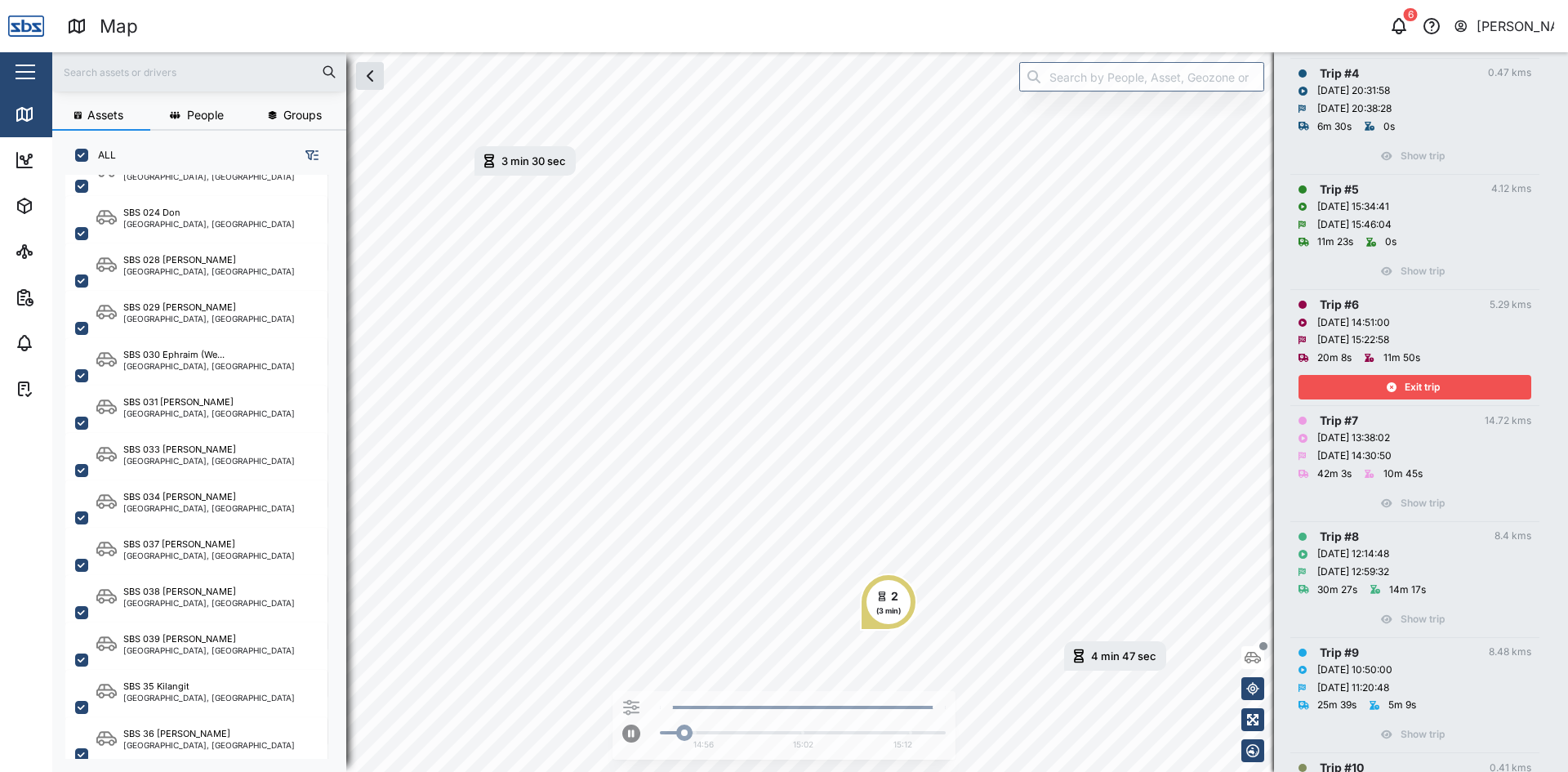
drag, startPoint x: 1406, startPoint y: 385, endPoint x: 1414, endPoint y: 358, distance: 28.2
click at [1406, 384] on span "Exit trip" at bounding box center [1422, 386] width 35 height 23
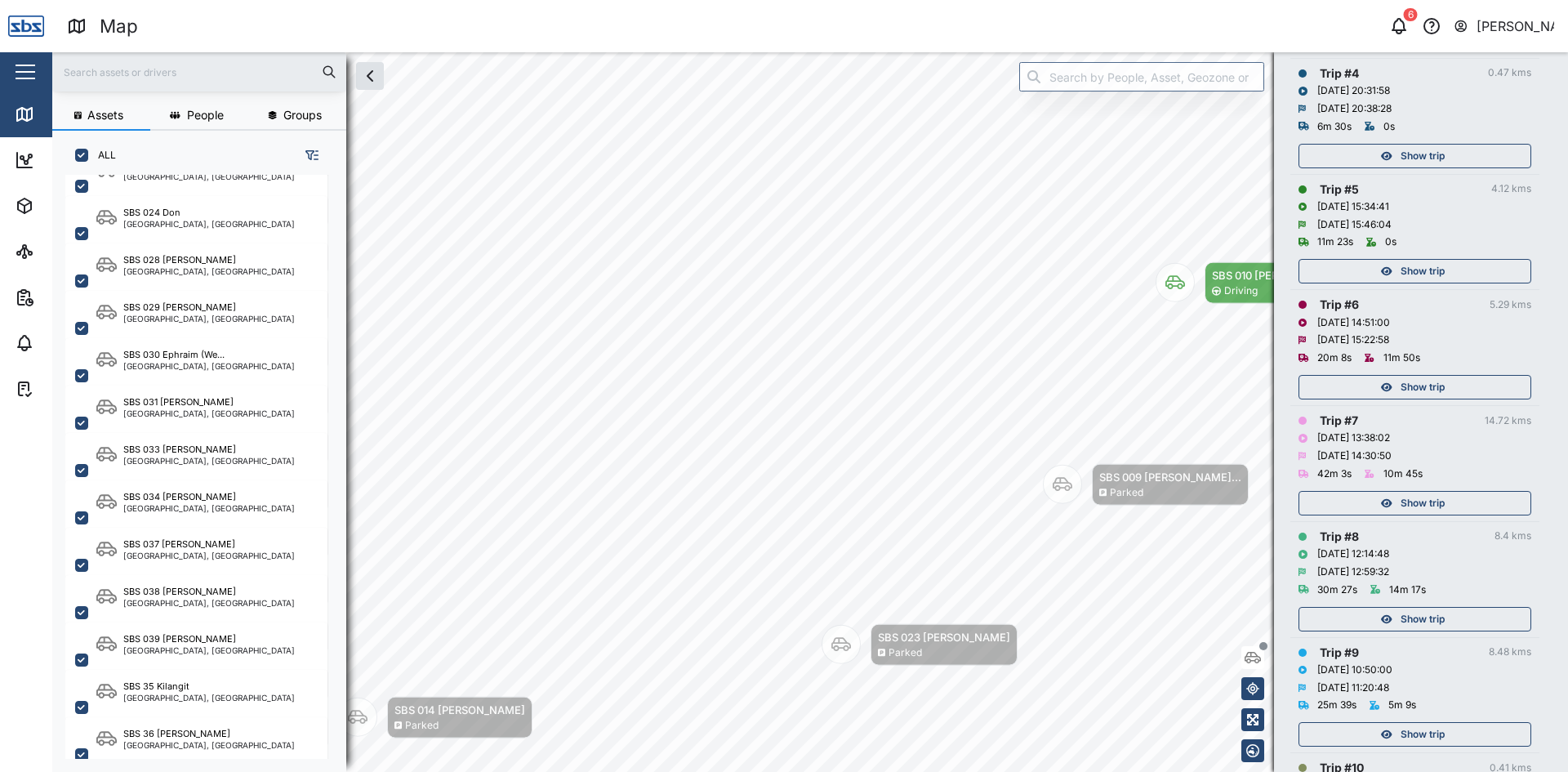
click at [1439, 270] on span "Show trip" at bounding box center [1422, 271] width 44 height 23
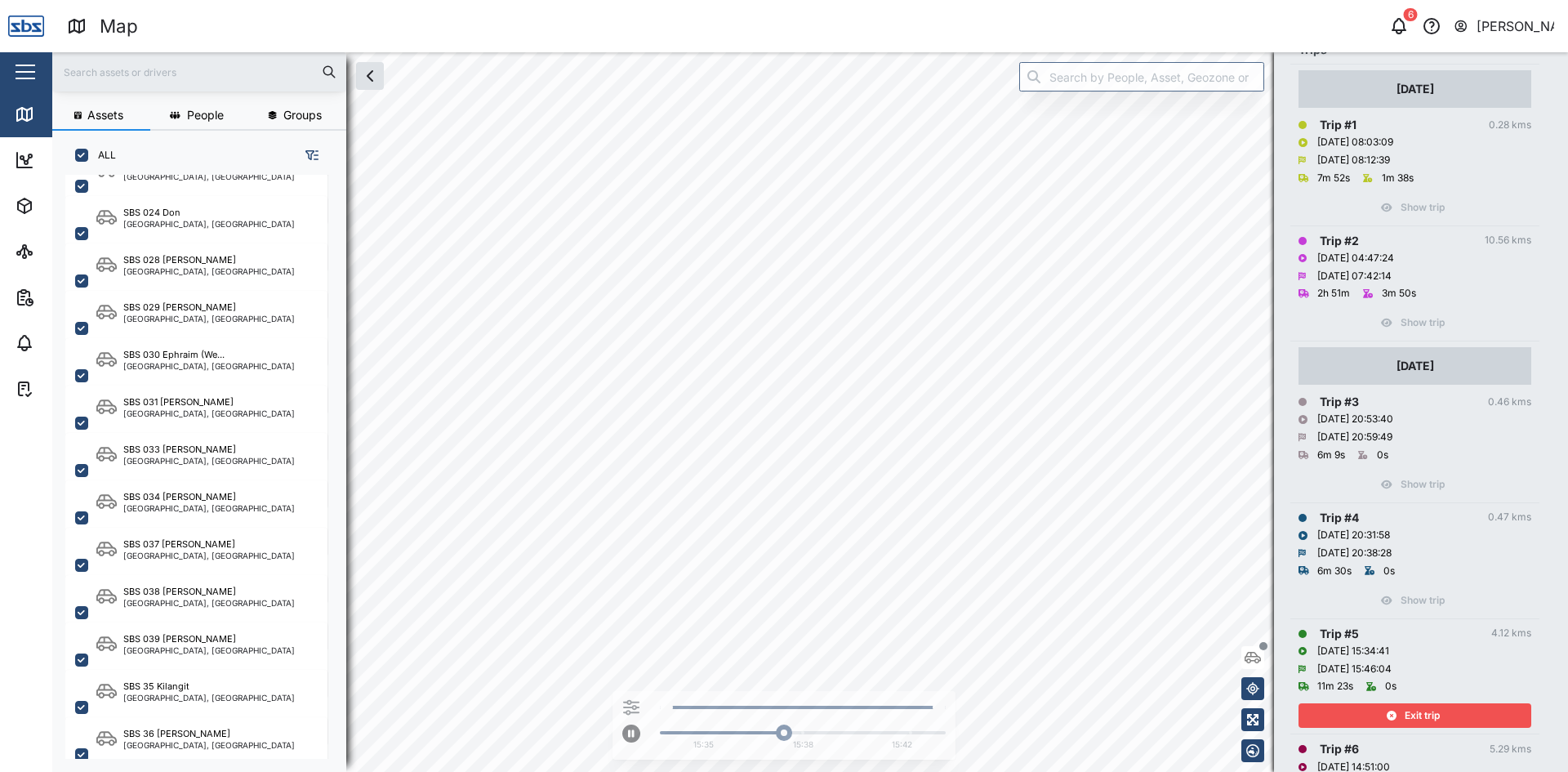
scroll to position [408, 0]
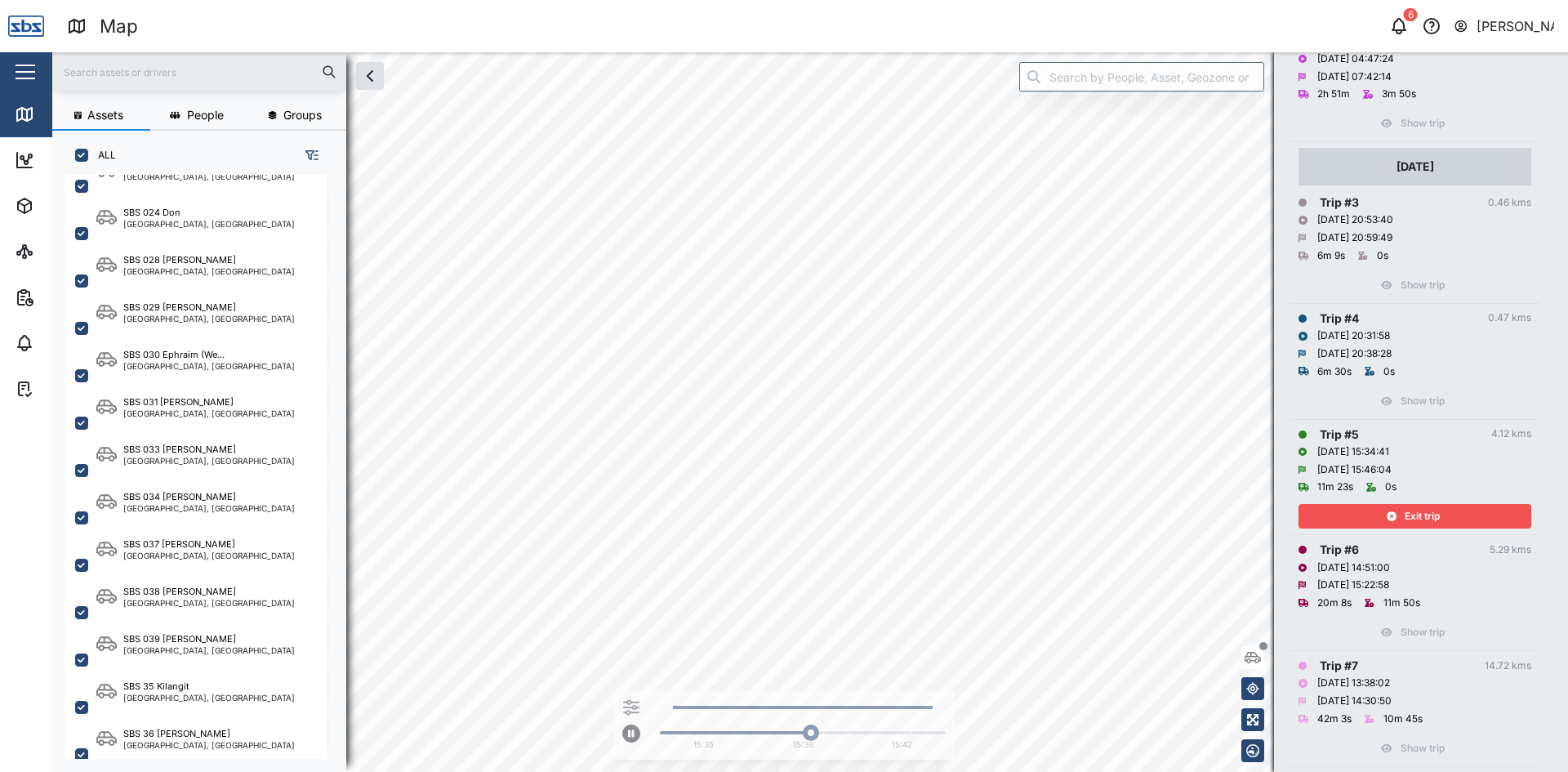
click at [1433, 521] on span "Exit trip" at bounding box center [1422, 516] width 35 height 23
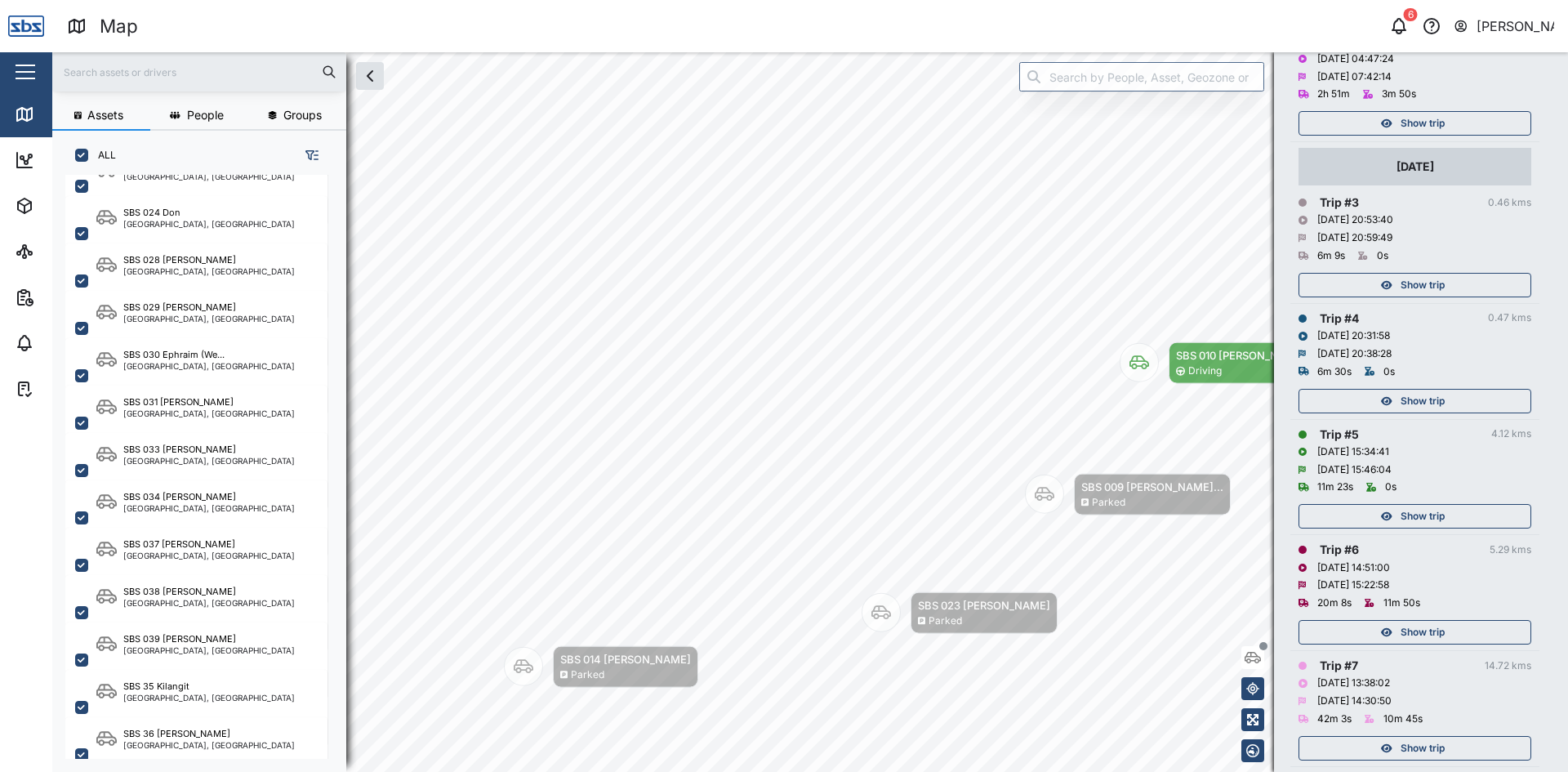
click at [1431, 397] on span "Show trip" at bounding box center [1422, 400] width 44 height 23
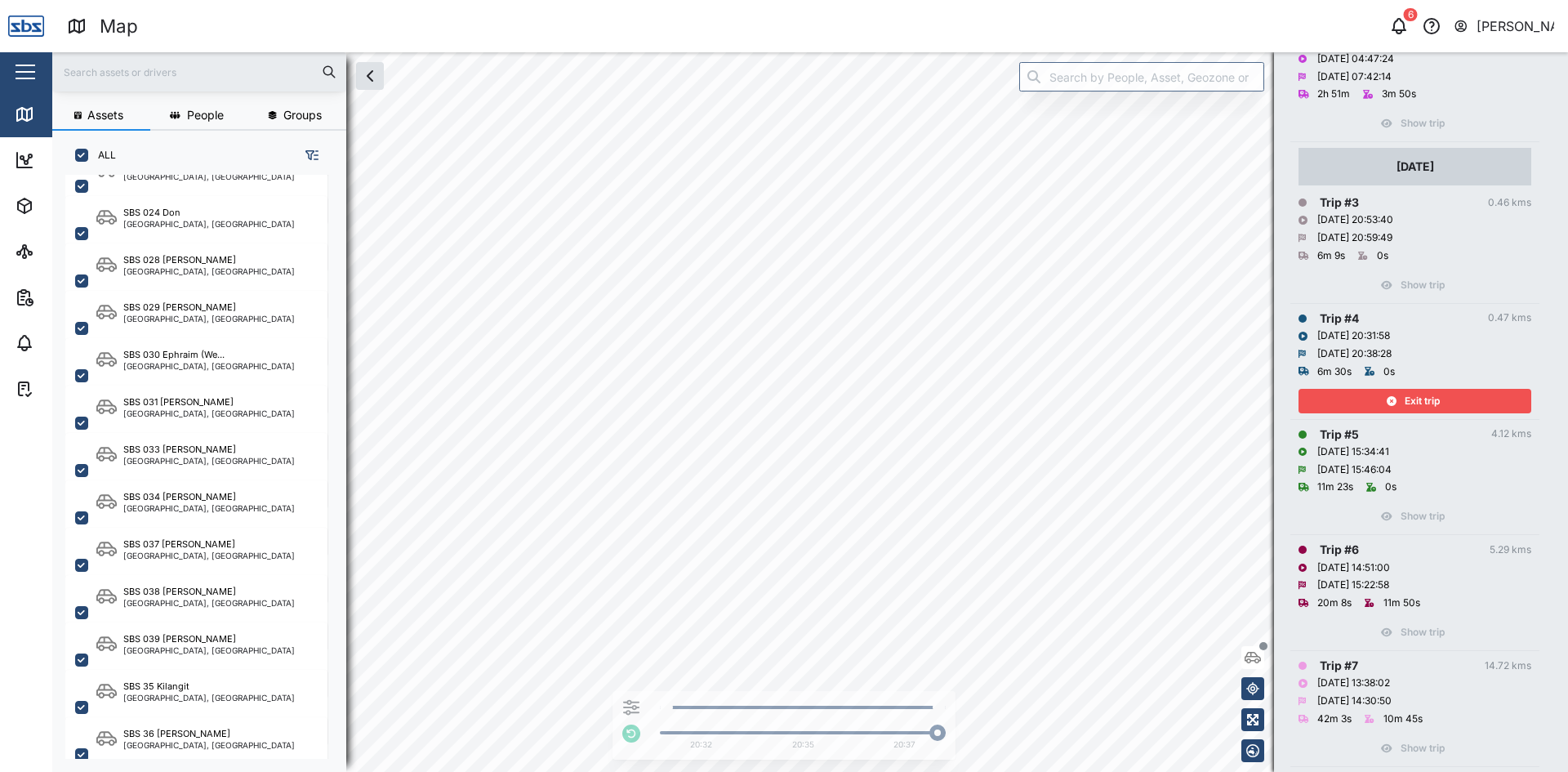
click at [1429, 395] on span "Exit trip" at bounding box center [1422, 400] width 35 height 23
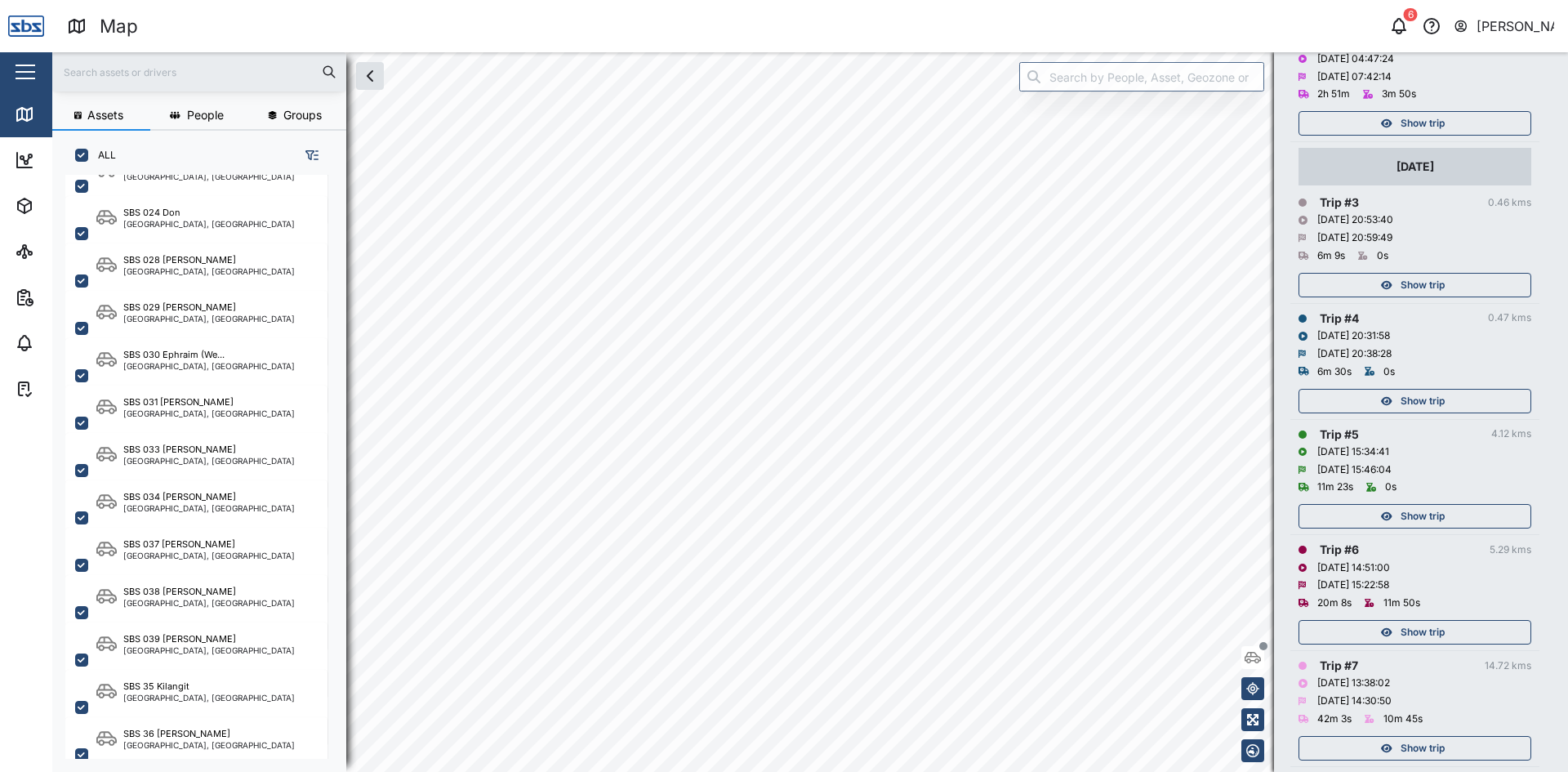
click at [1440, 288] on span "Show trip" at bounding box center [1422, 284] width 44 height 23
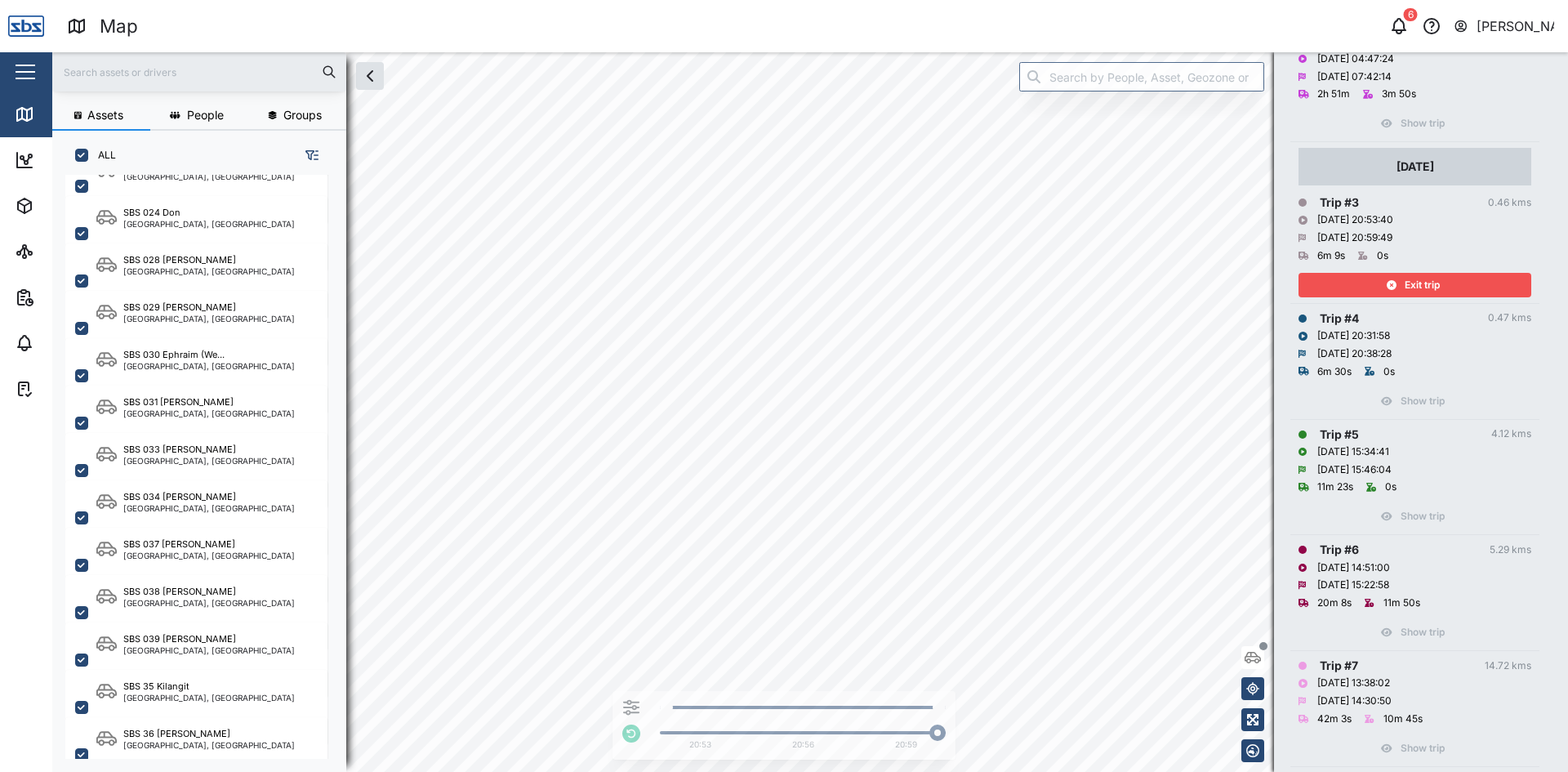
click at [1435, 290] on span "Exit trip" at bounding box center [1422, 284] width 35 height 23
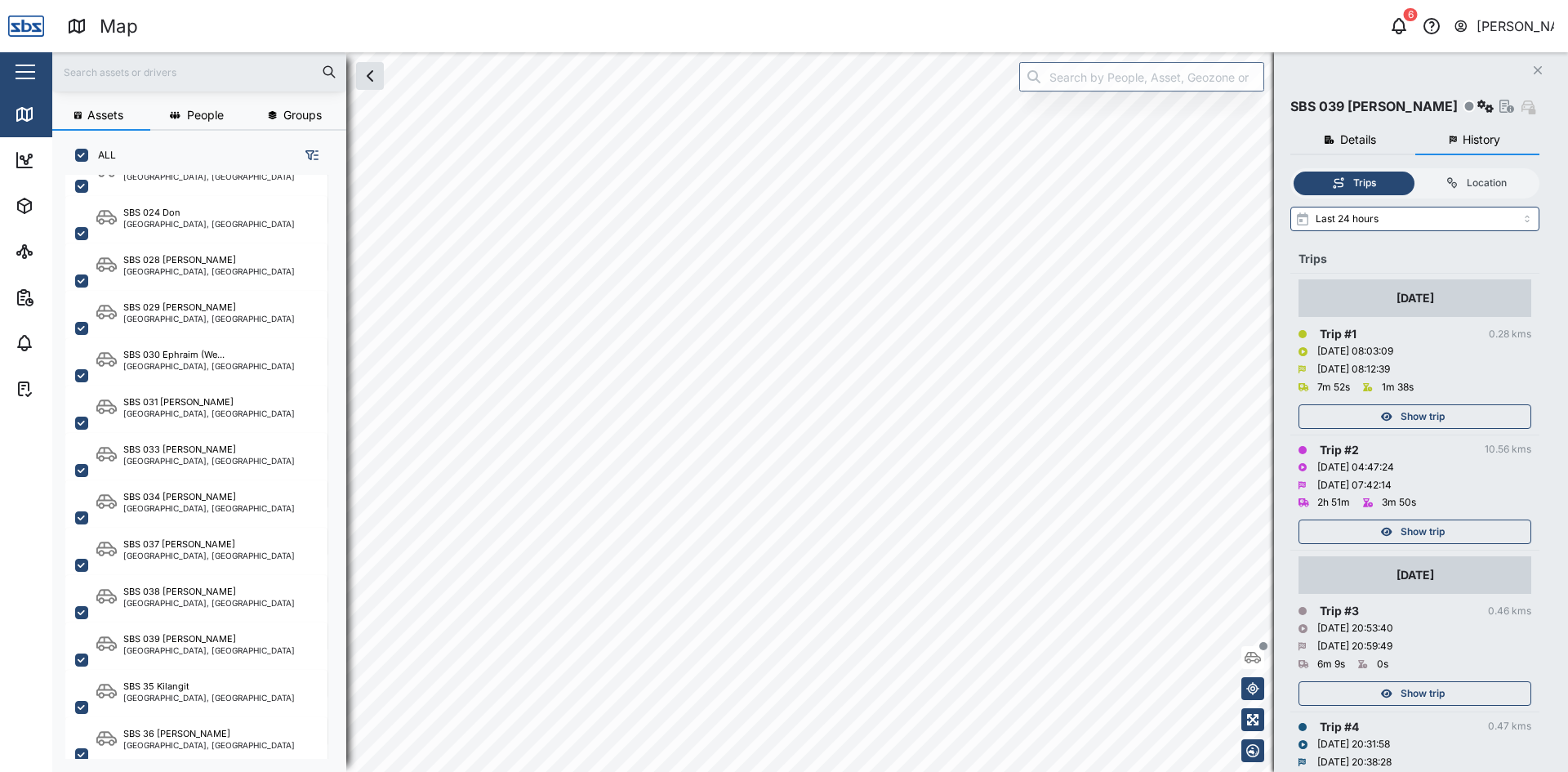
click at [1439, 529] on span "Show trip" at bounding box center [1422, 531] width 44 height 23
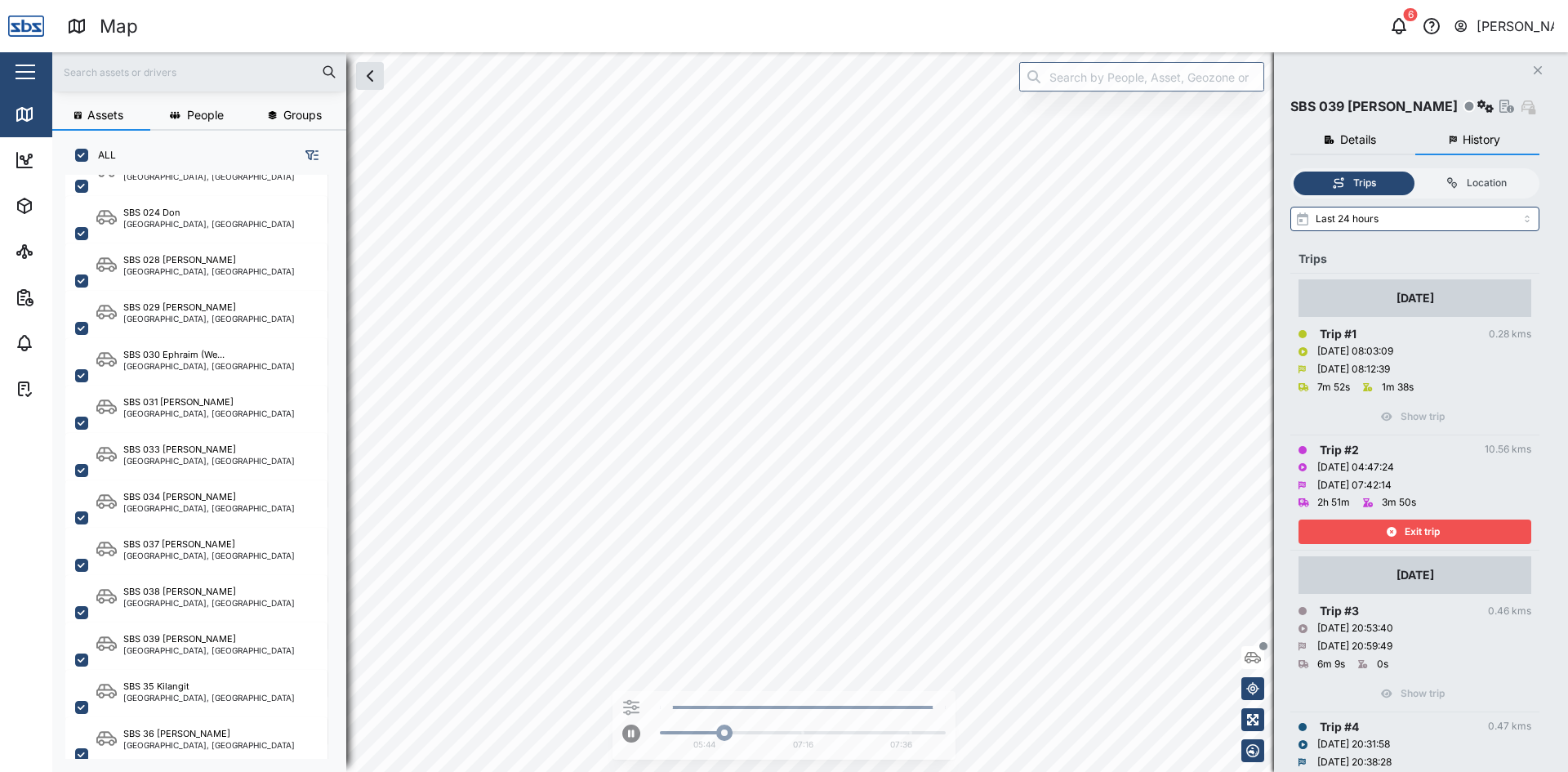
click at [1331, 533] on div "Exit trip" at bounding box center [1412, 531] width 213 height 23
